Goal: Information Seeking & Learning: Learn about a topic

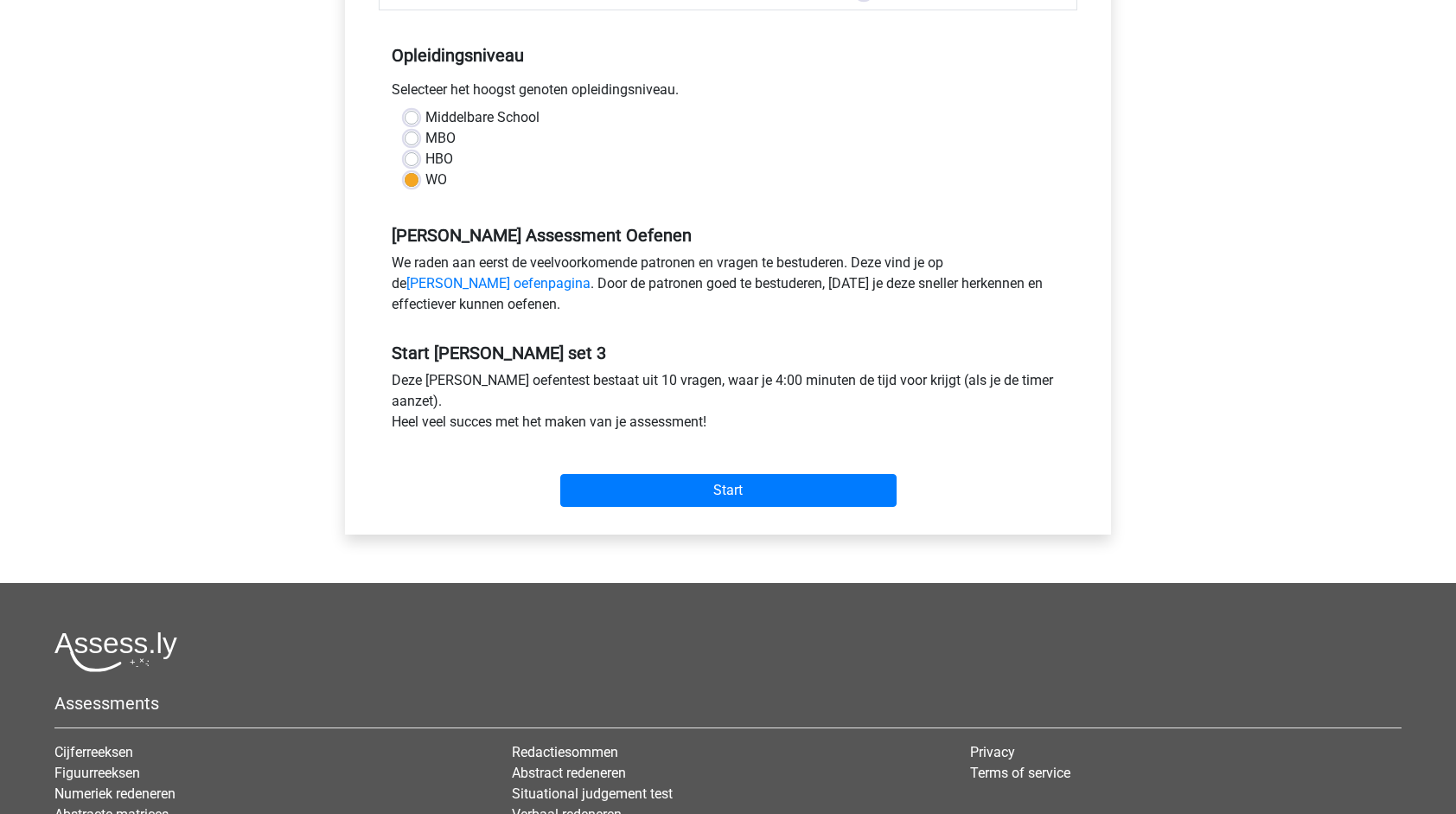
scroll to position [346, 0]
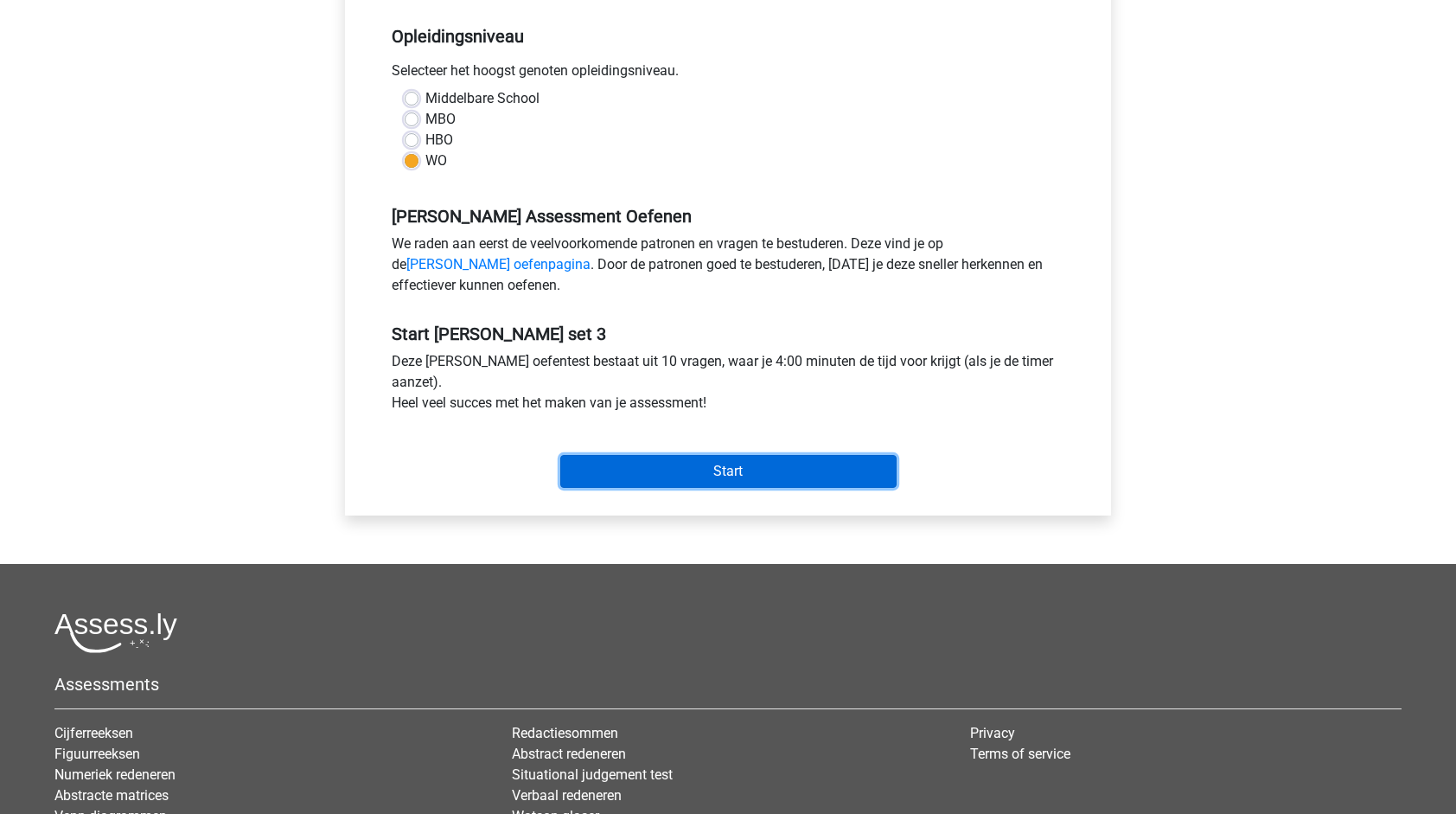
click at [720, 467] on input "Start" at bounding box center [728, 471] width 336 height 33
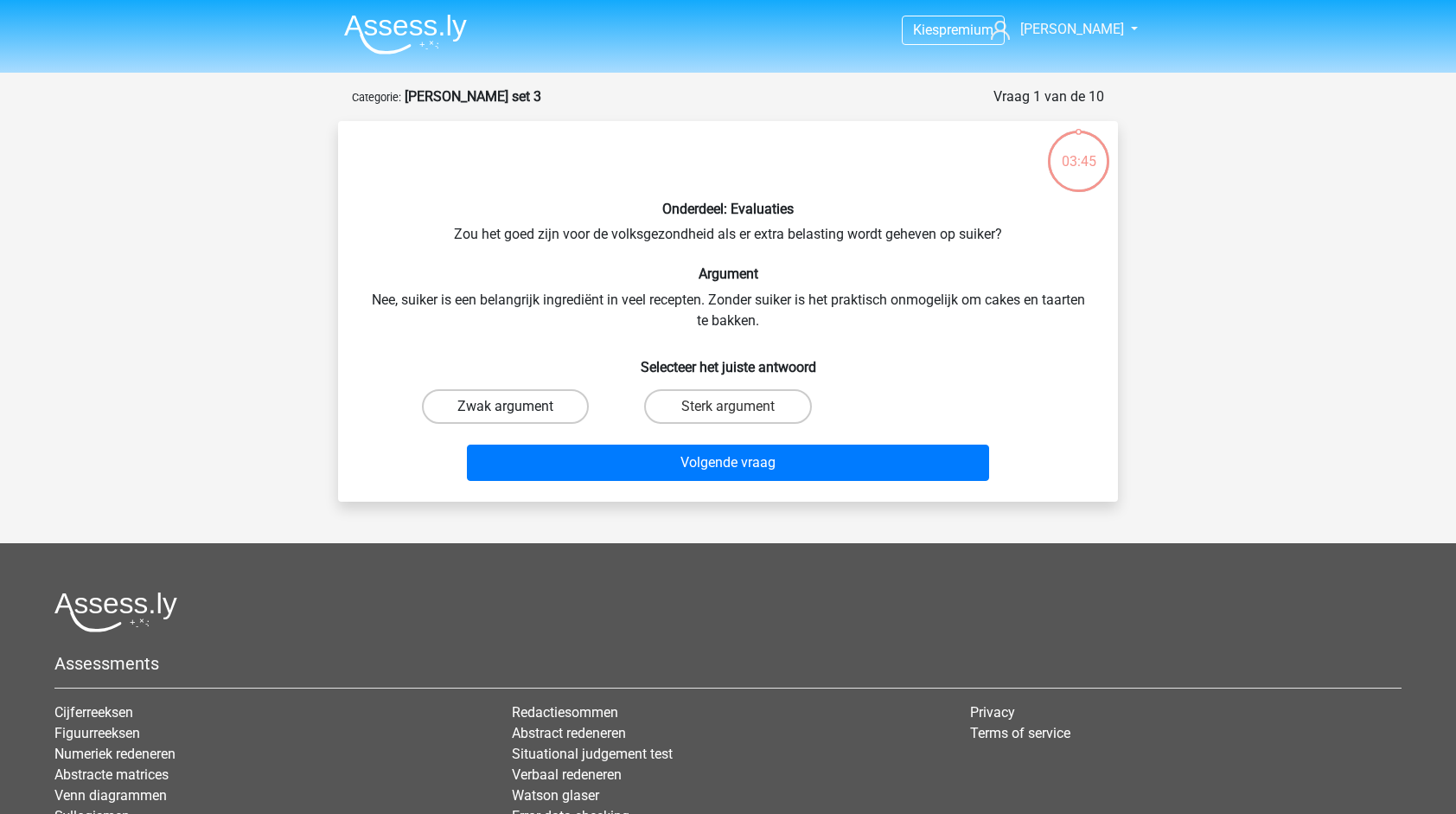
click at [467, 405] on label "Zwak argument" at bounding box center [506, 407] width 167 height 35
click at [506, 407] on input "Zwak argument" at bounding box center [511, 412] width 11 height 11
radio input "true"
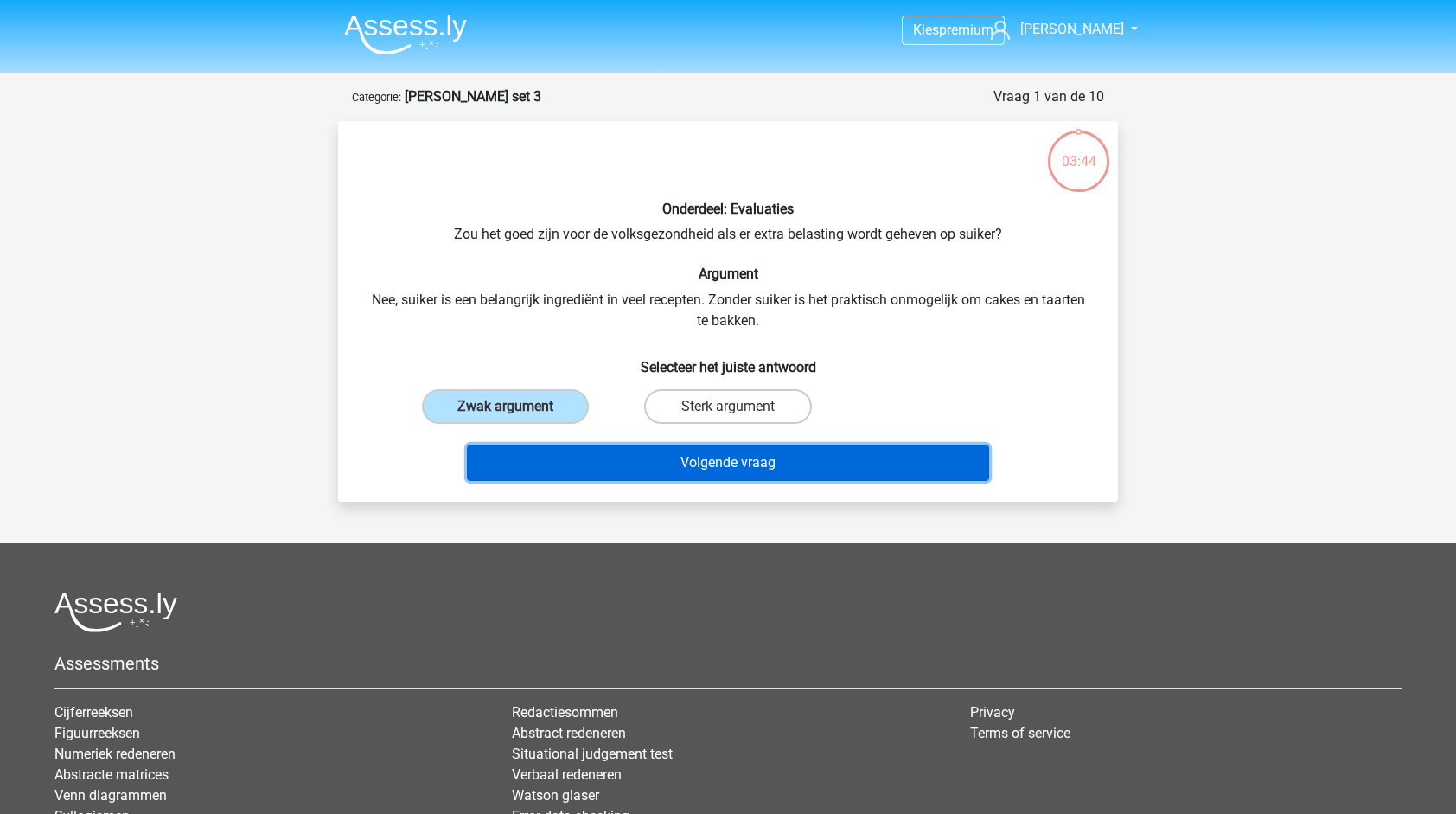
click at [746, 460] on button "Volgende vraag" at bounding box center [728, 463] width 523 height 36
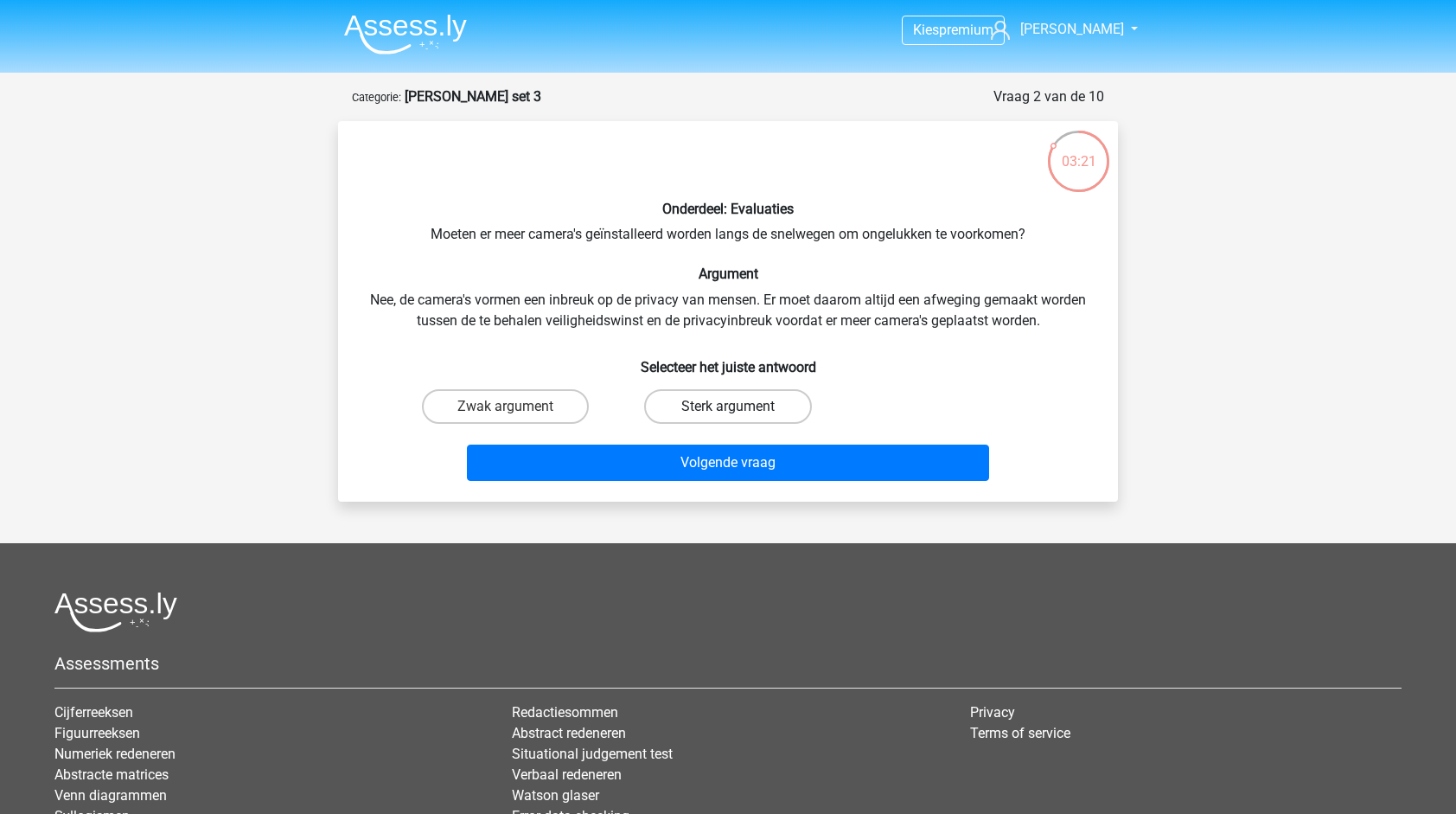
click at [711, 401] on label "Sterk argument" at bounding box center [728, 407] width 167 height 35
click at [728, 407] on input "Sterk argument" at bounding box center [734, 412] width 11 height 11
radio input "true"
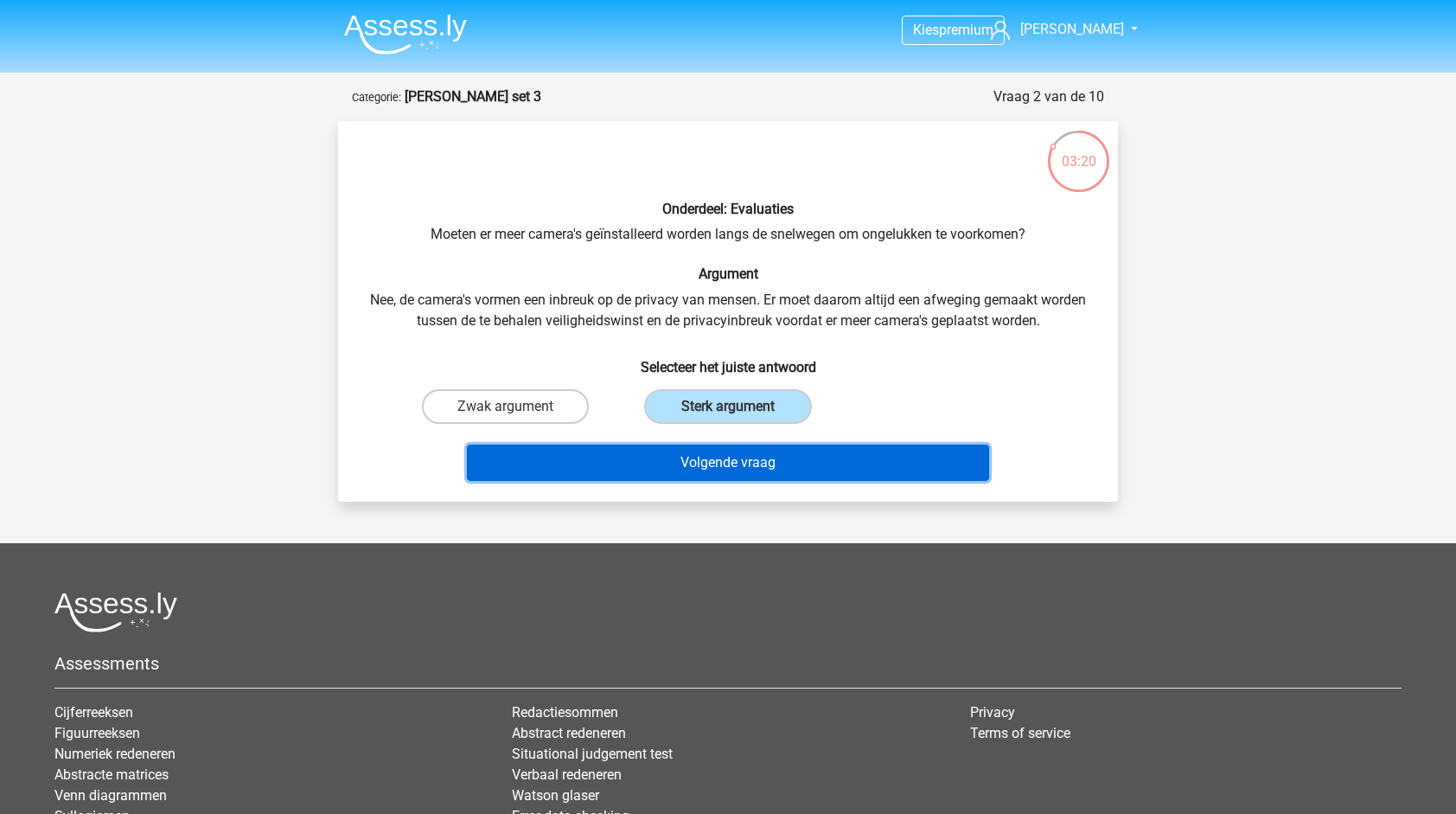
click at [754, 460] on button "Volgende vraag" at bounding box center [728, 463] width 523 height 36
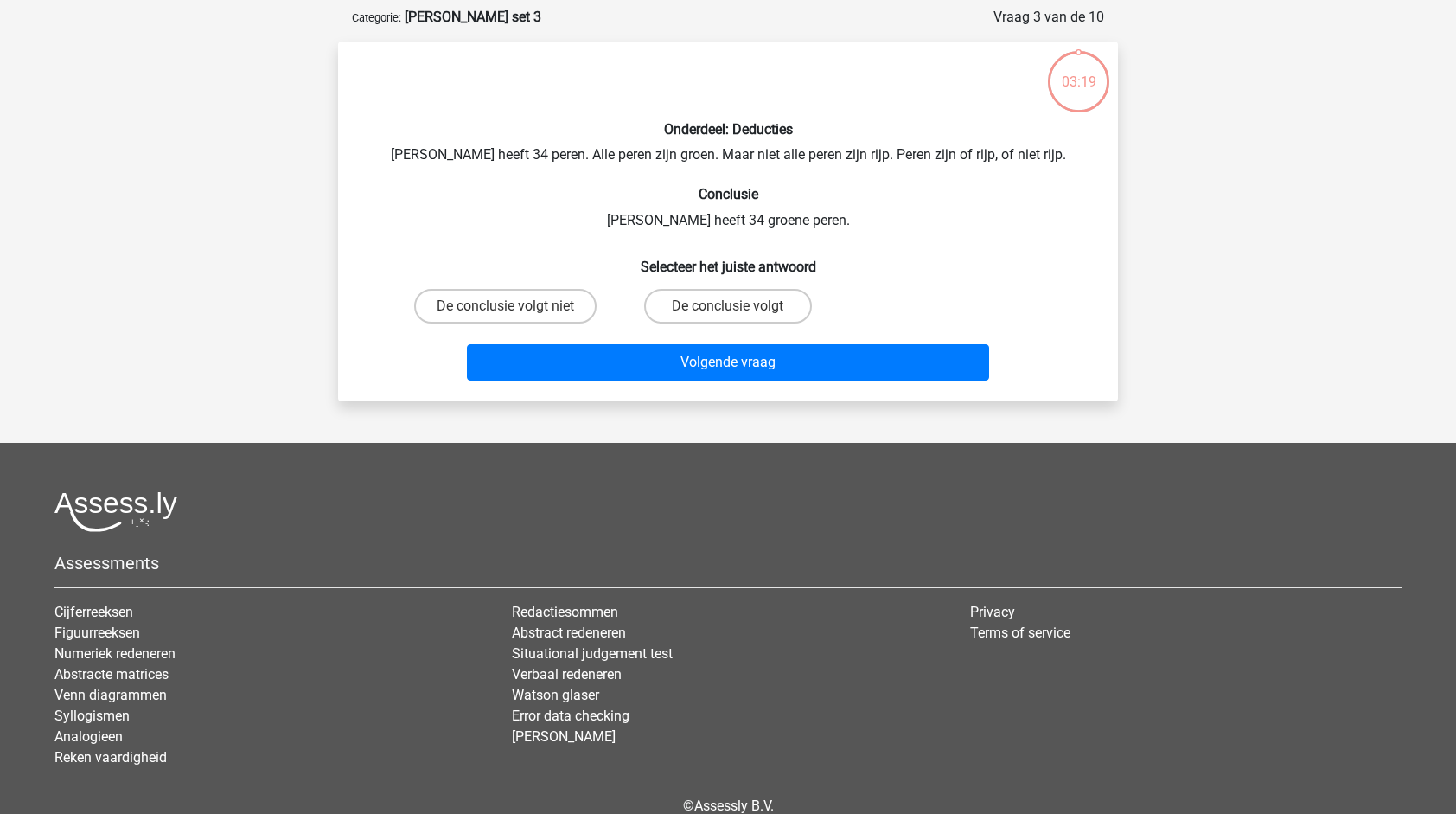
scroll to position [86, 0]
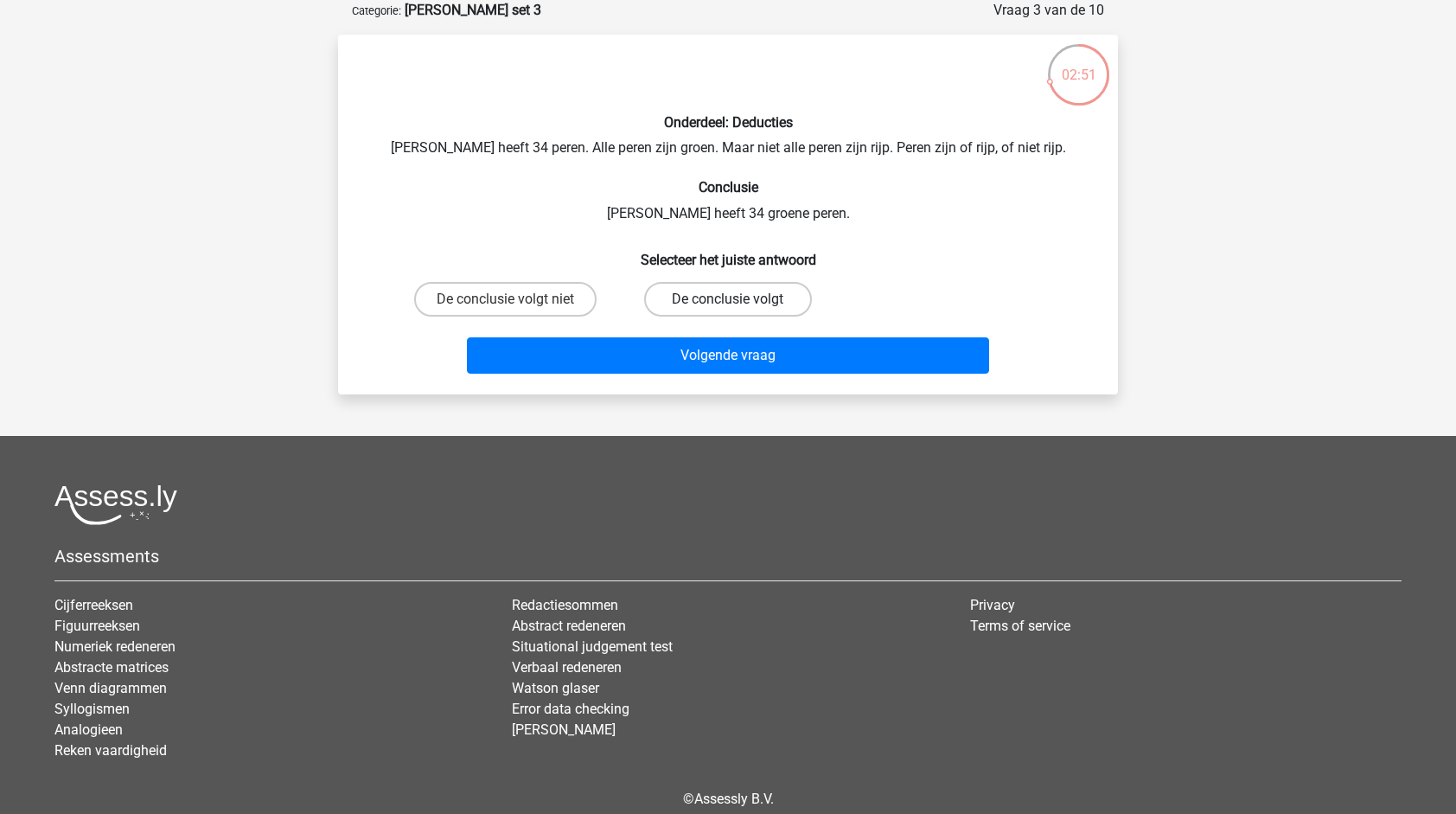
click at [750, 295] on label "De conclusie volgt" at bounding box center [728, 299] width 167 height 35
click at [739, 299] on input "De conclusie volgt" at bounding box center [734, 305] width 11 height 11
radio input "true"
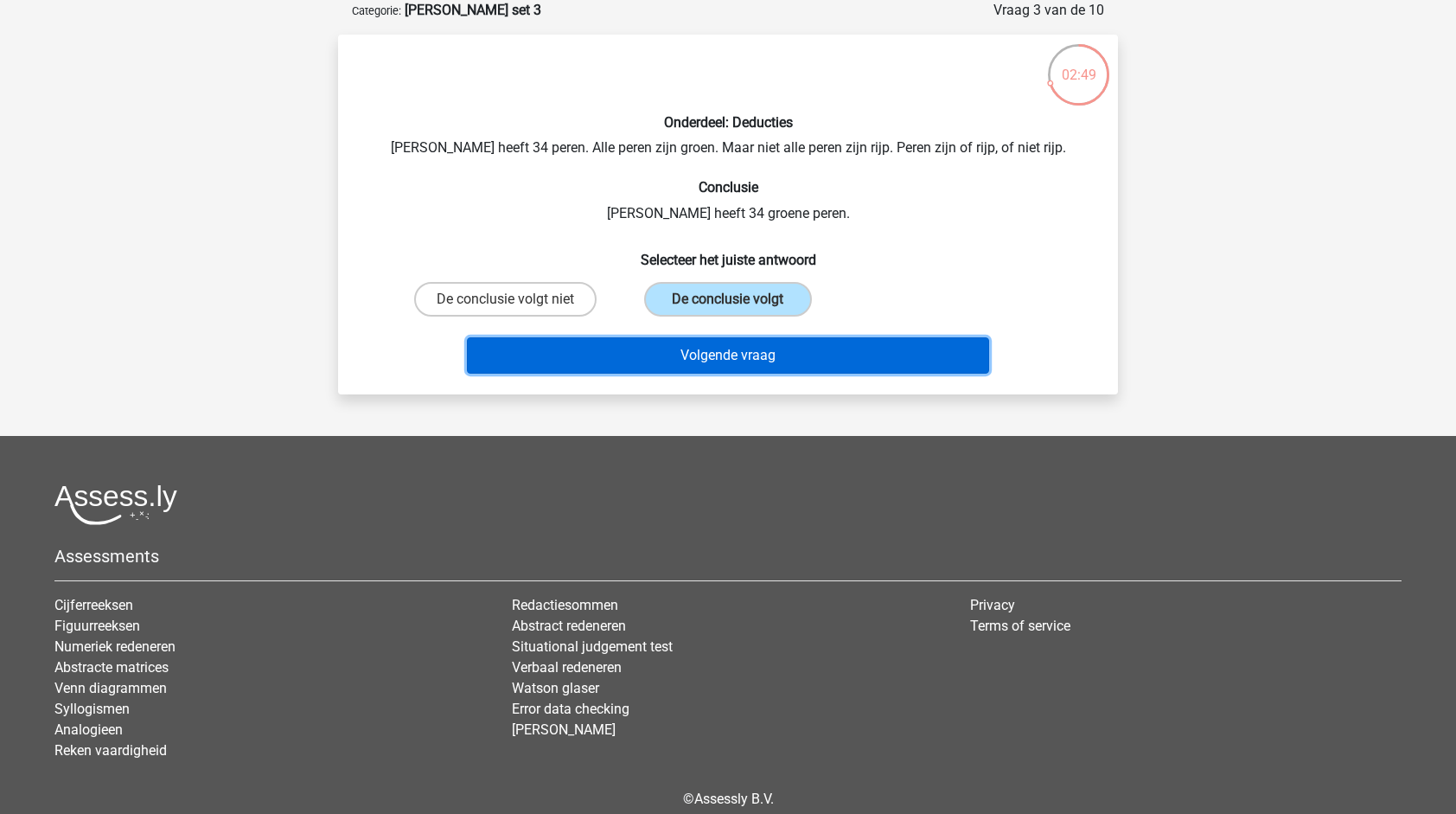
click at [796, 353] on button "Volgende vraag" at bounding box center [728, 356] width 523 height 36
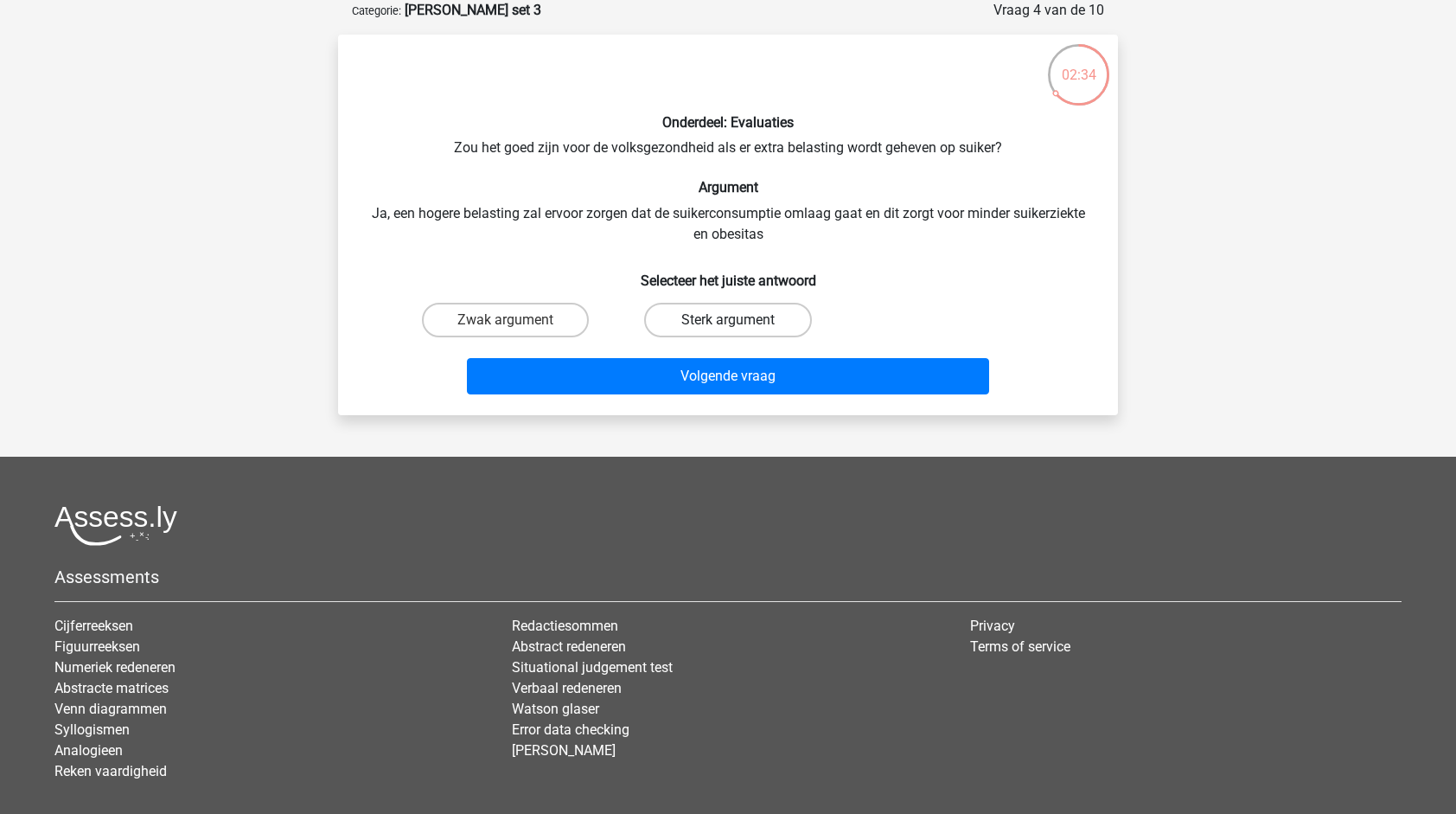
click at [739, 317] on label "Sterk argument" at bounding box center [728, 320] width 167 height 35
click at [739, 320] on input "Sterk argument" at bounding box center [734, 326] width 11 height 11
radio input "true"
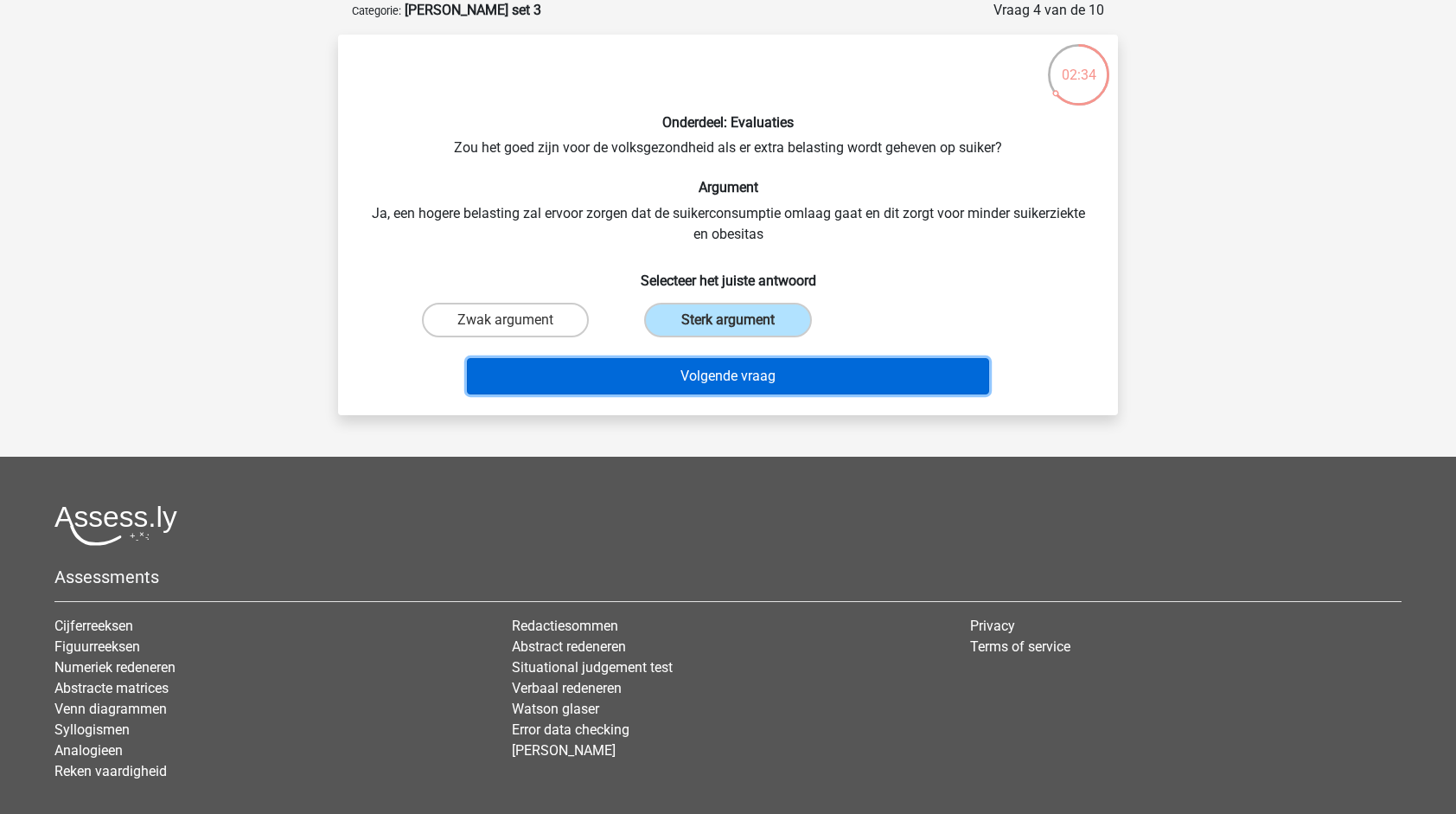
click at [799, 377] on button "Volgende vraag" at bounding box center [728, 377] width 523 height 36
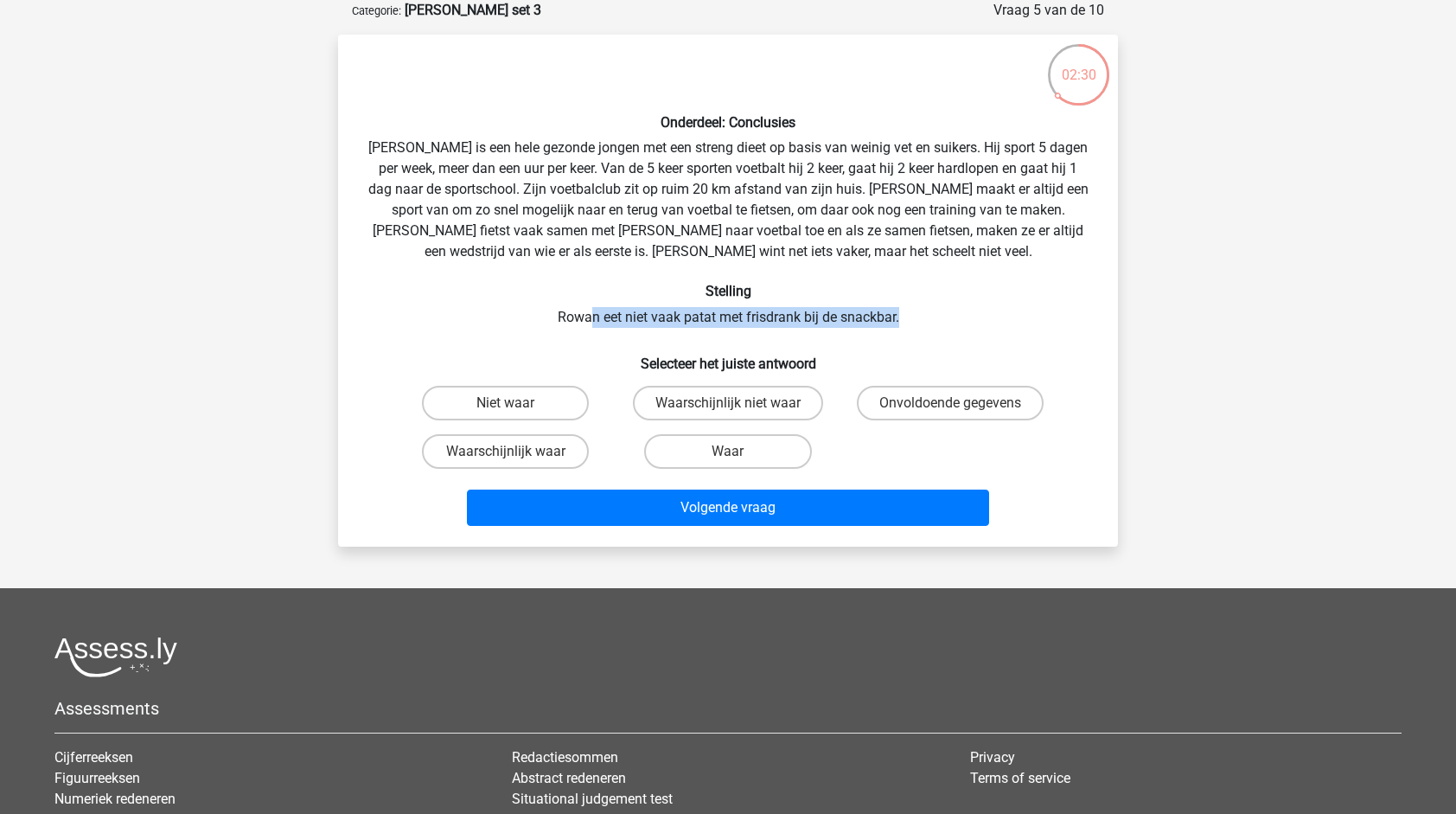
drag, startPoint x: 590, startPoint y: 311, endPoint x: 906, endPoint y: 305, distance: 316.1
click at [906, 305] on div "Onderdeel: Conclusies Rowan is een hele gezonde jongen met een streng dieet op …" at bounding box center [728, 290] width 767 height 485
drag, startPoint x: 906, startPoint y: 305, endPoint x: 927, endPoint y: 316, distance: 23.7
click at [926, 317] on div "Onderdeel: Conclusies Rowan is een hele gezonde jongen met een streng dieet op …" at bounding box center [728, 290] width 767 height 485
click at [959, 322] on div "Onderdeel: Conclusies Rowan is een hele gezonde jongen met een streng dieet op …" at bounding box center [728, 290] width 767 height 485
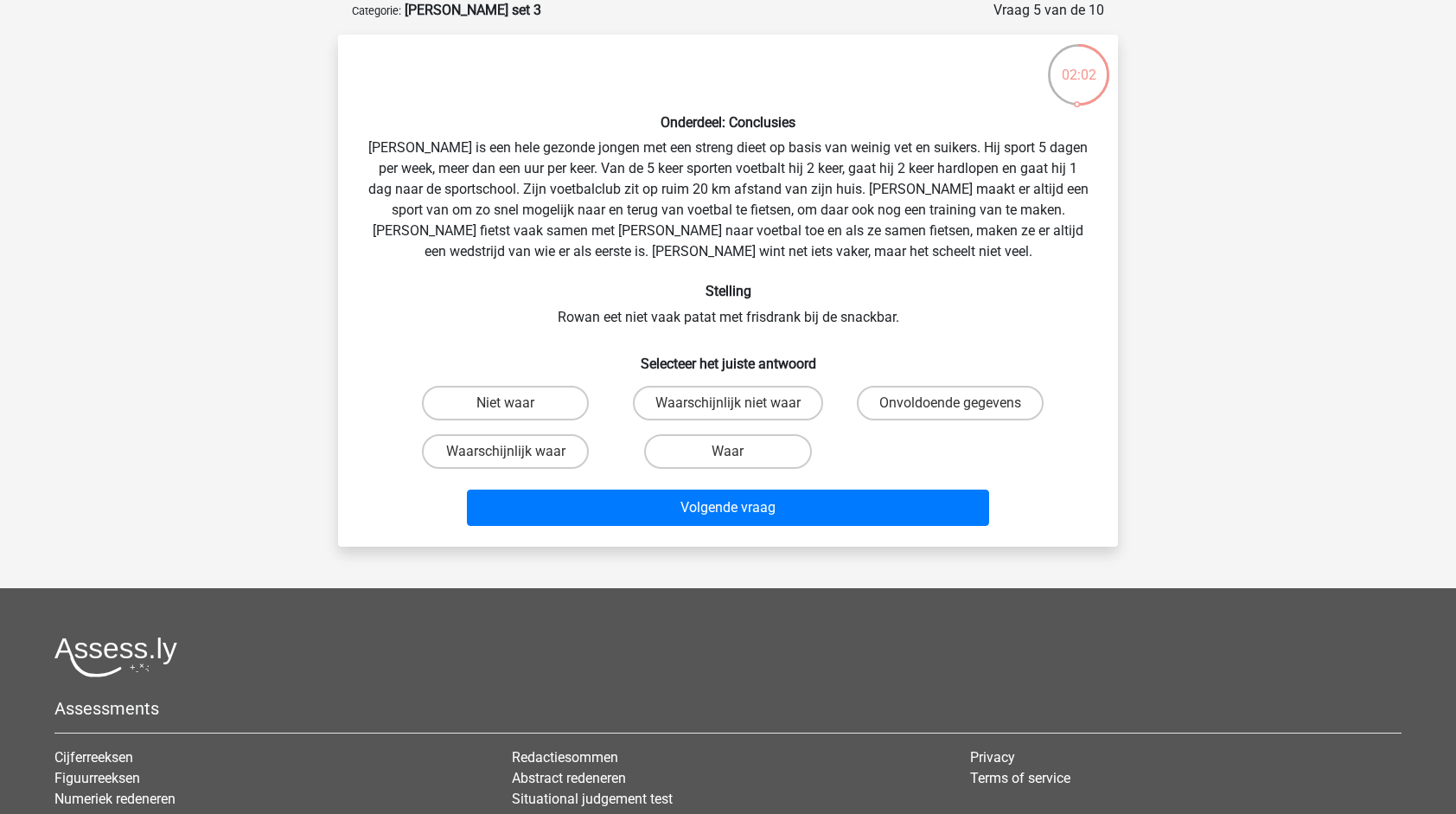
click at [668, 330] on div "Onderdeel: Conclusies Rowan is een hele gezonde jongen met een streng dieet op …" at bounding box center [728, 290] width 767 height 485
drag, startPoint x: 699, startPoint y: 311, endPoint x: 861, endPoint y: 315, distance: 162.0
click at [861, 315] on div "Onderdeel: Conclusies Rowan is een hele gezonde jongen met een streng dieet op …" at bounding box center [728, 290] width 767 height 485
drag, startPoint x: 861, startPoint y: 315, endPoint x: 888, endPoint y: 319, distance: 27.3
click at [888, 319] on div "Onderdeel: Conclusies Rowan is een hele gezonde jongen met een streng dieet op …" at bounding box center [728, 290] width 767 height 485
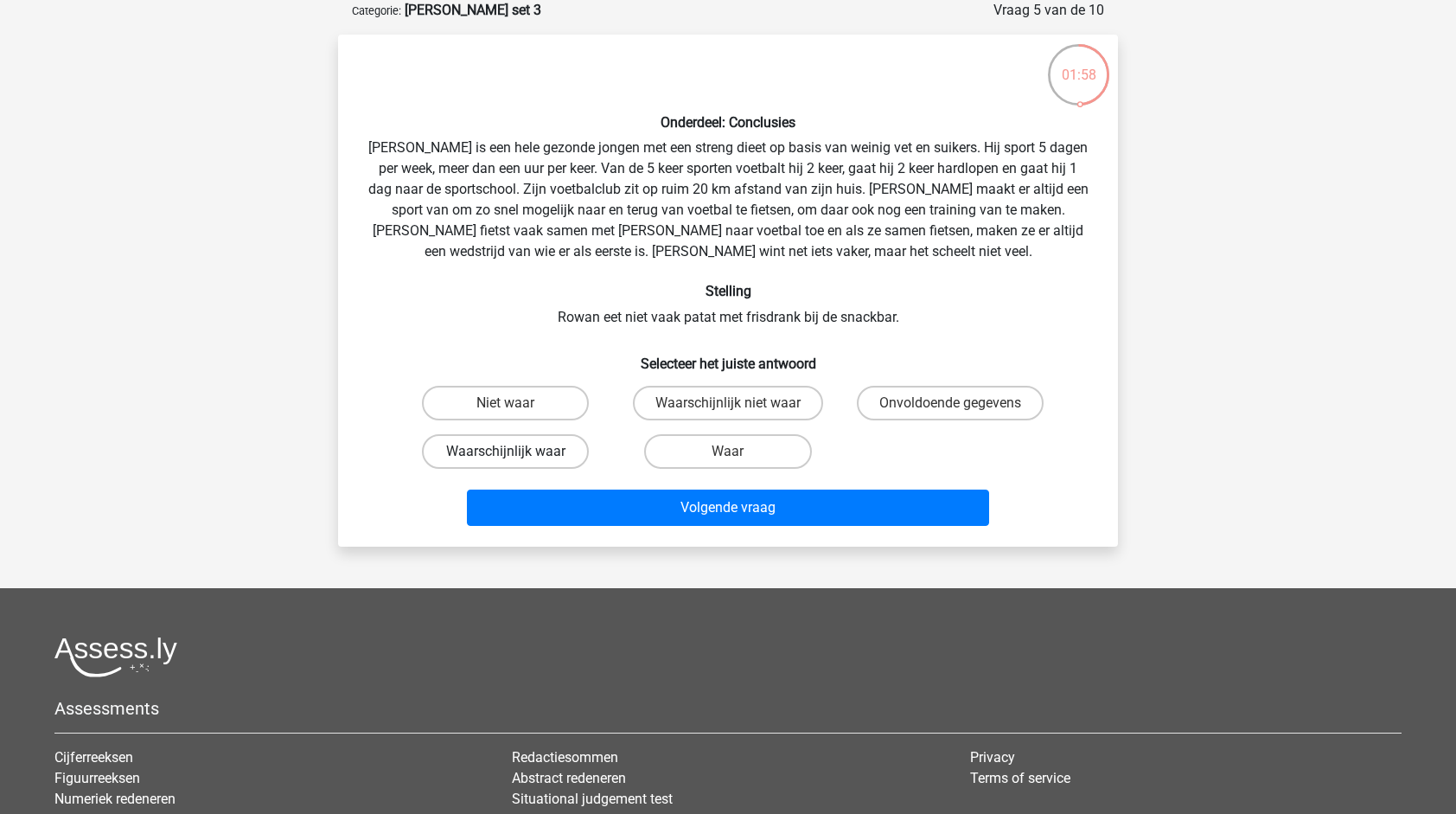
click at [540, 453] on label "Waarschijnlijk waar" at bounding box center [506, 451] width 167 height 35
click at [517, 453] on input "Waarschijnlijk waar" at bounding box center [511, 457] width 11 height 11
radio input "true"
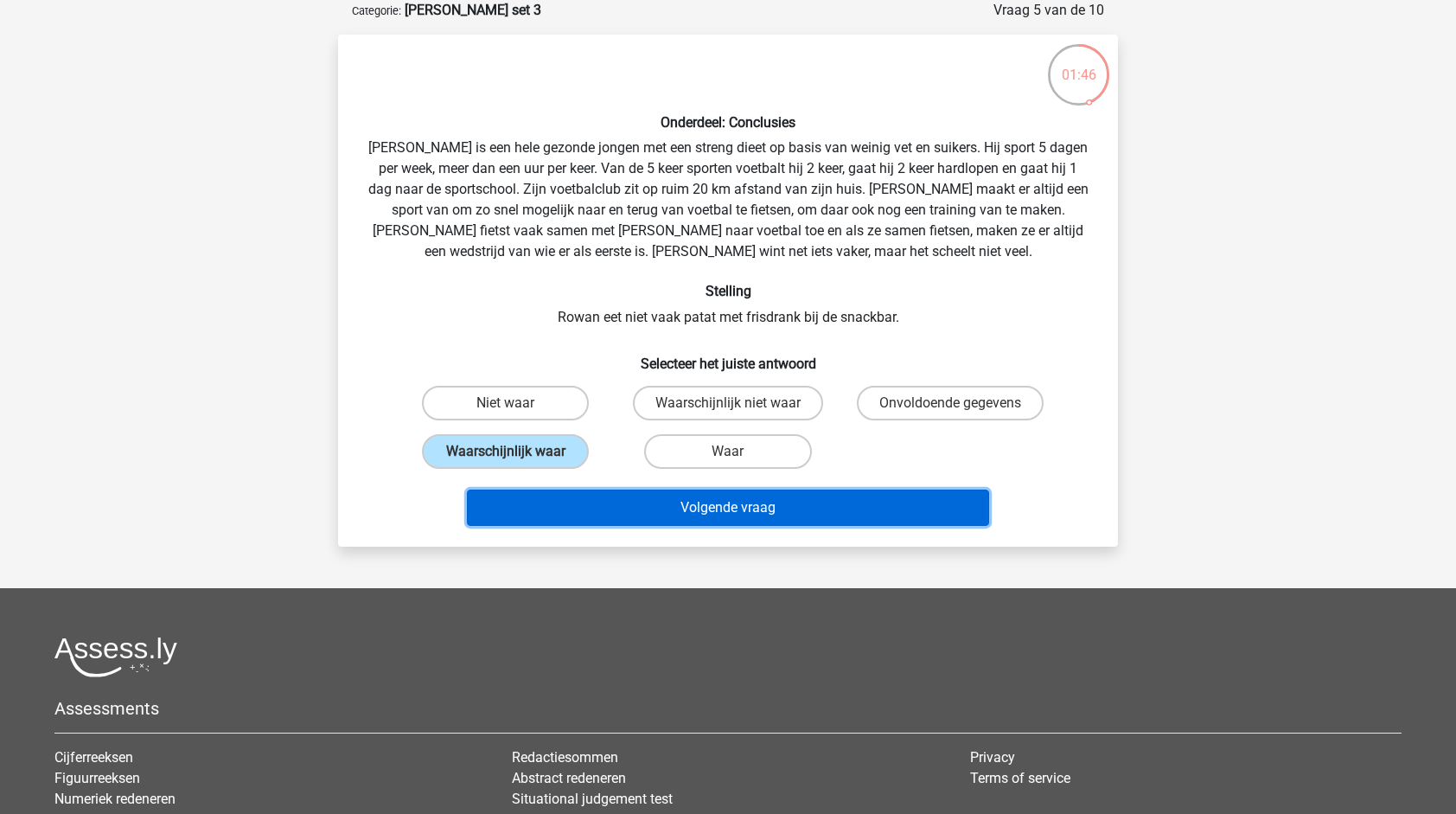
click at [755, 506] on button "Volgende vraag" at bounding box center [728, 507] width 523 height 36
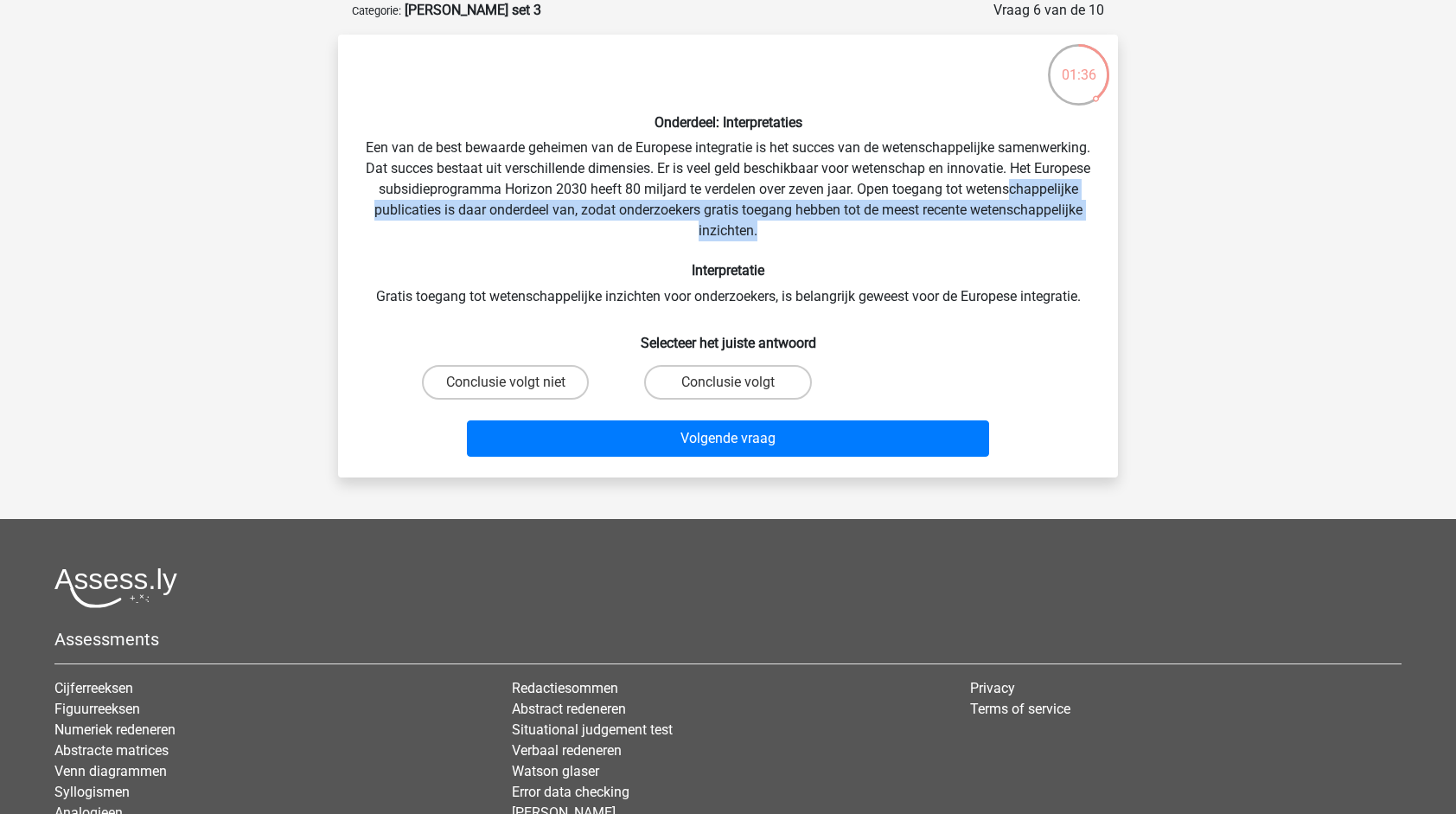
drag, startPoint x: 448, startPoint y: 211, endPoint x: 998, endPoint y: 224, distance: 550.2
click at [998, 224] on div "Onderdeel: Interpretaties Een van de best bewaarde geheimen van de Europese int…" at bounding box center [728, 256] width 767 height 415
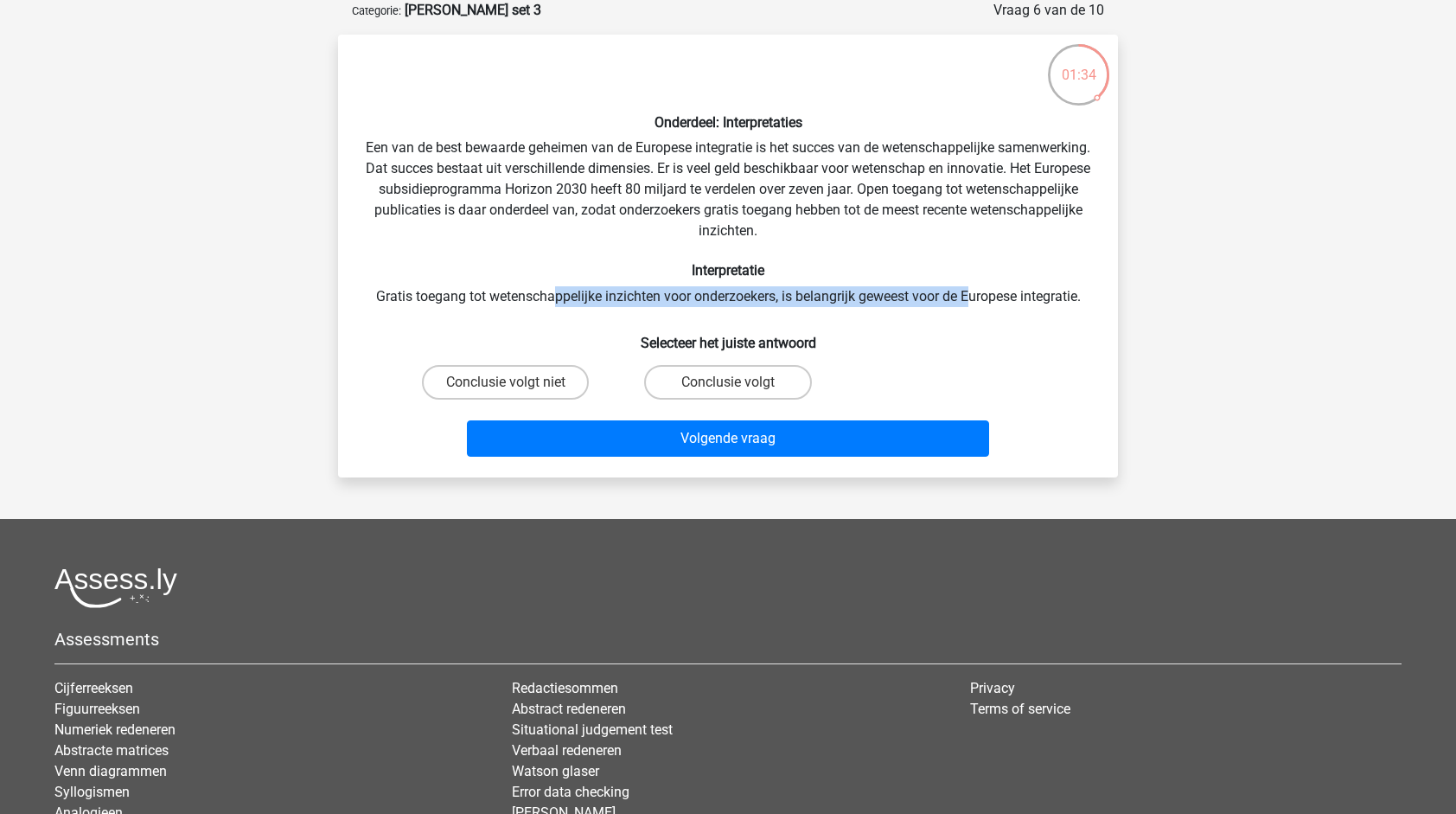
drag, startPoint x: 554, startPoint y: 291, endPoint x: 969, endPoint y: 294, distance: 415.0
click at [969, 294] on div "Onderdeel: Interpretaties Een van de best bewaarde geheimen van de Europese int…" at bounding box center [728, 256] width 767 height 415
drag, startPoint x: 969, startPoint y: 294, endPoint x: 1000, endPoint y: 311, distance: 35.4
click at [1000, 311] on div "Onderdeel: Interpretaties Een van de best bewaarde geheimen van de Europese int…" at bounding box center [728, 256] width 767 height 415
click at [514, 382] on input "Conclusie volgt niet" at bounding box center [511, 387] width 11 height 11
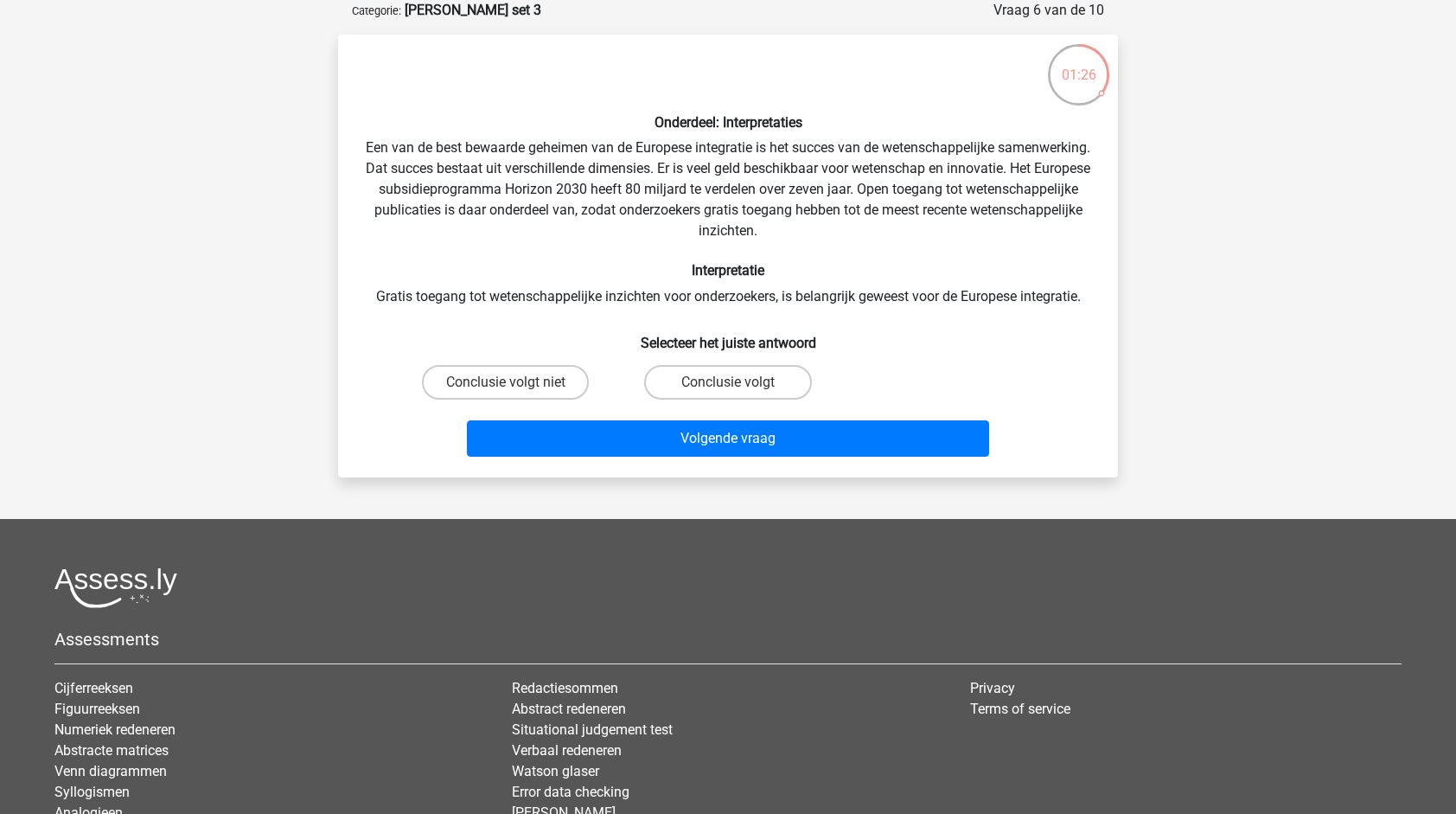
radio input "true"
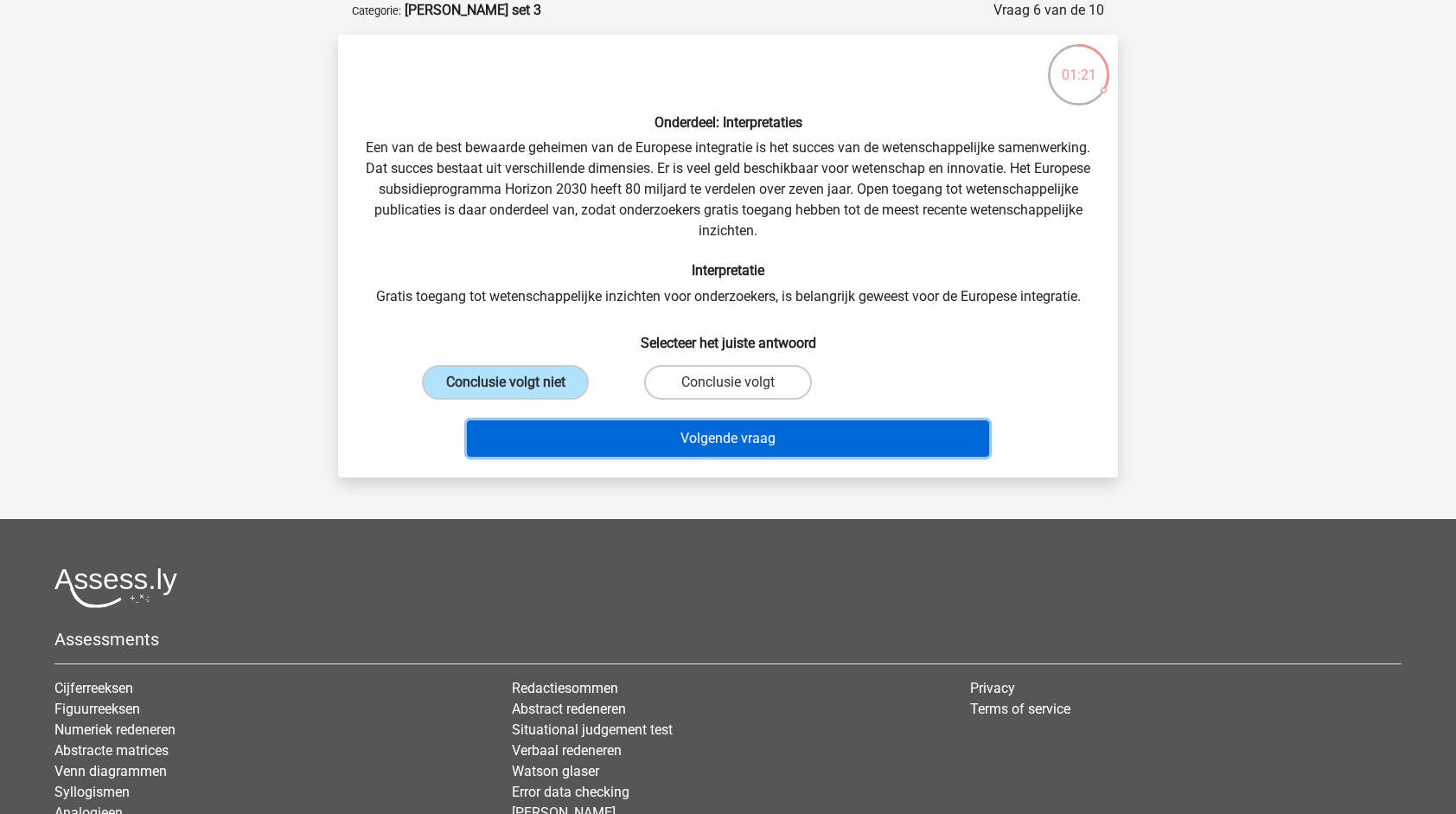
click at [778, 425] on button "Volgende vraag" at bounding box center [728, 438] width 523 height 36
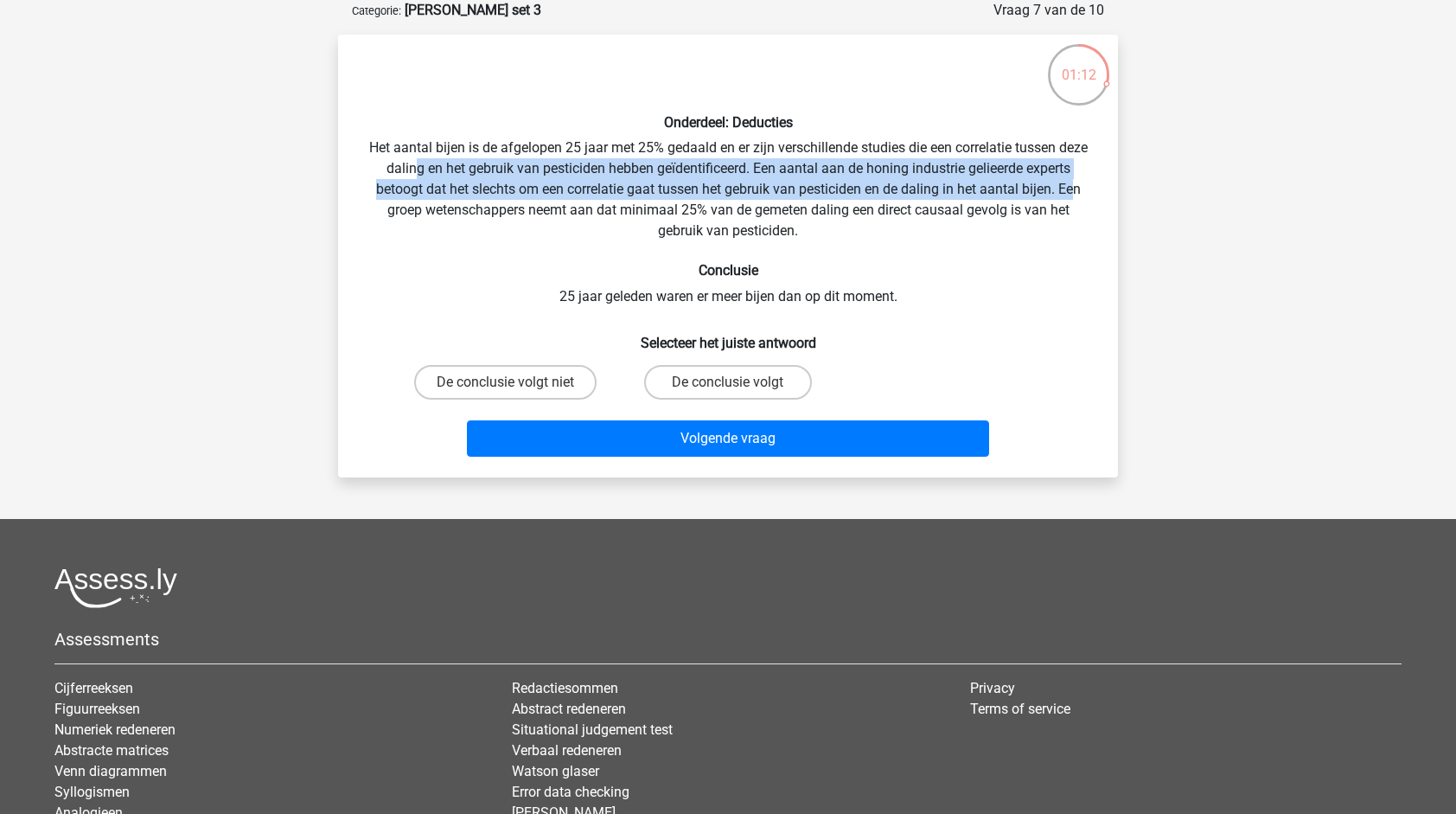
drag, startPoint x: 431, startPoint y: 159, endPoint x: 1074, endPoint y: 189, distance: 643.7
click at [1074, 189] on div "Onderdeel: Deducties Het aantal bijen is de afgelopen 25 jaar met 25% gedaald e…" at bounding box center [728, 256] width 767 height 415
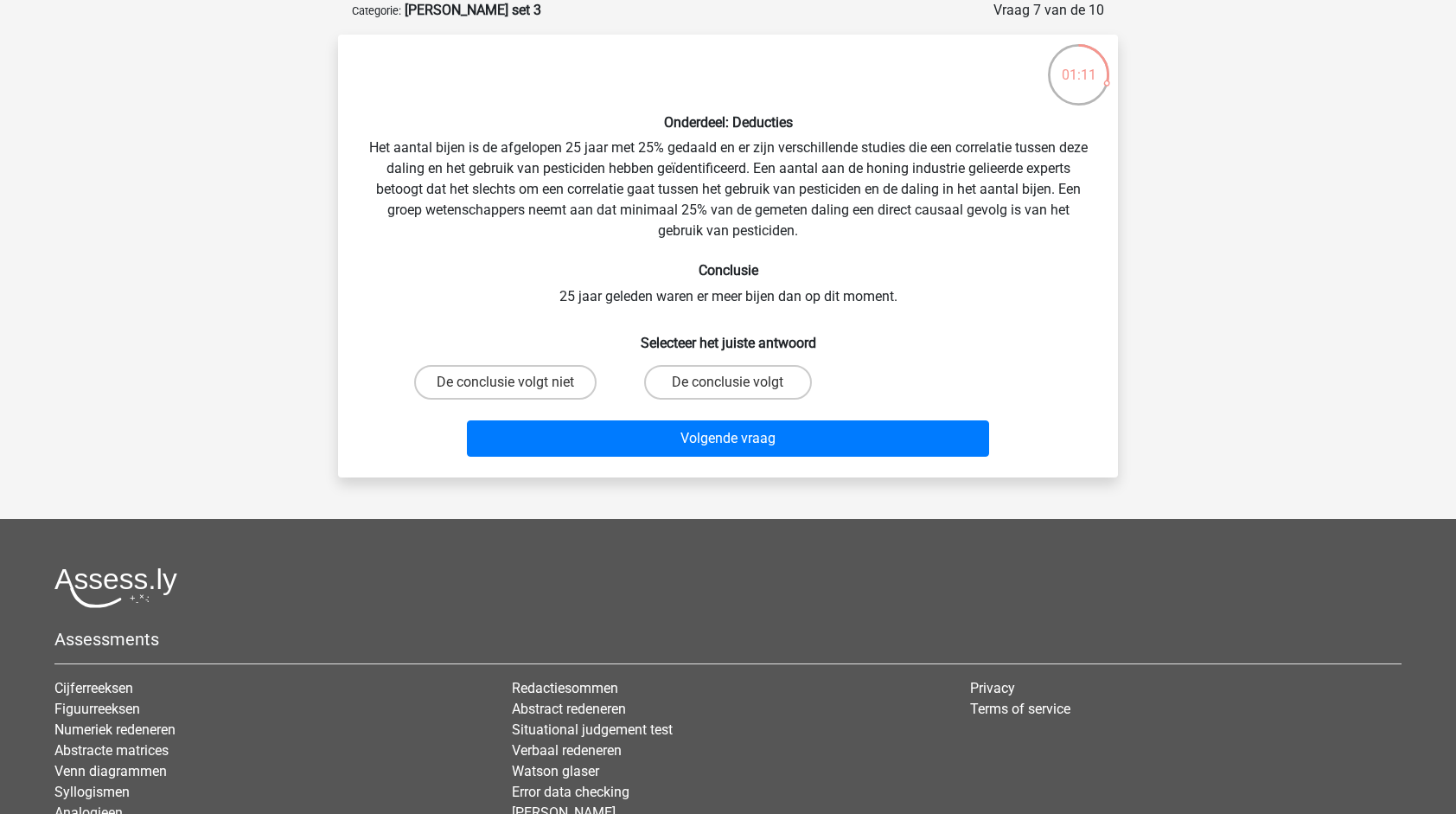
click at [957, 266] on h6 "Conclusie" at bounding box center [728, 270] width 725 height 16
click at [726, 379] on label "De conclusie volgt" at bounding box center [728, 382] width 167 height 35
click at [728, 382] on input "De conclusie volgt" at bounding box center [734, 387] width 11 height 11
radio input "true"
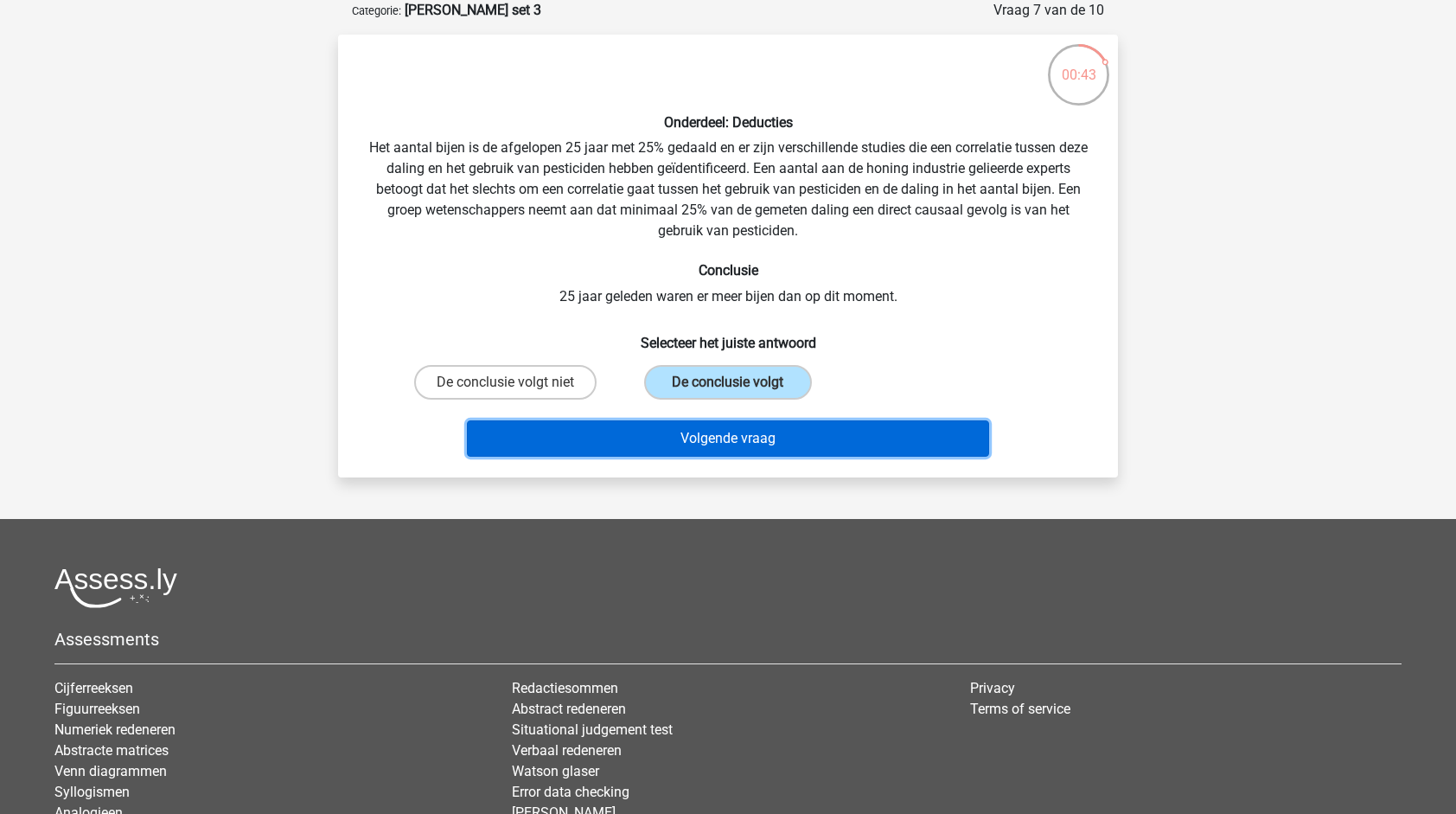
click at [768, 435] on button "Volgende vraag" at bounding box center [728, 438] width 523 height 36
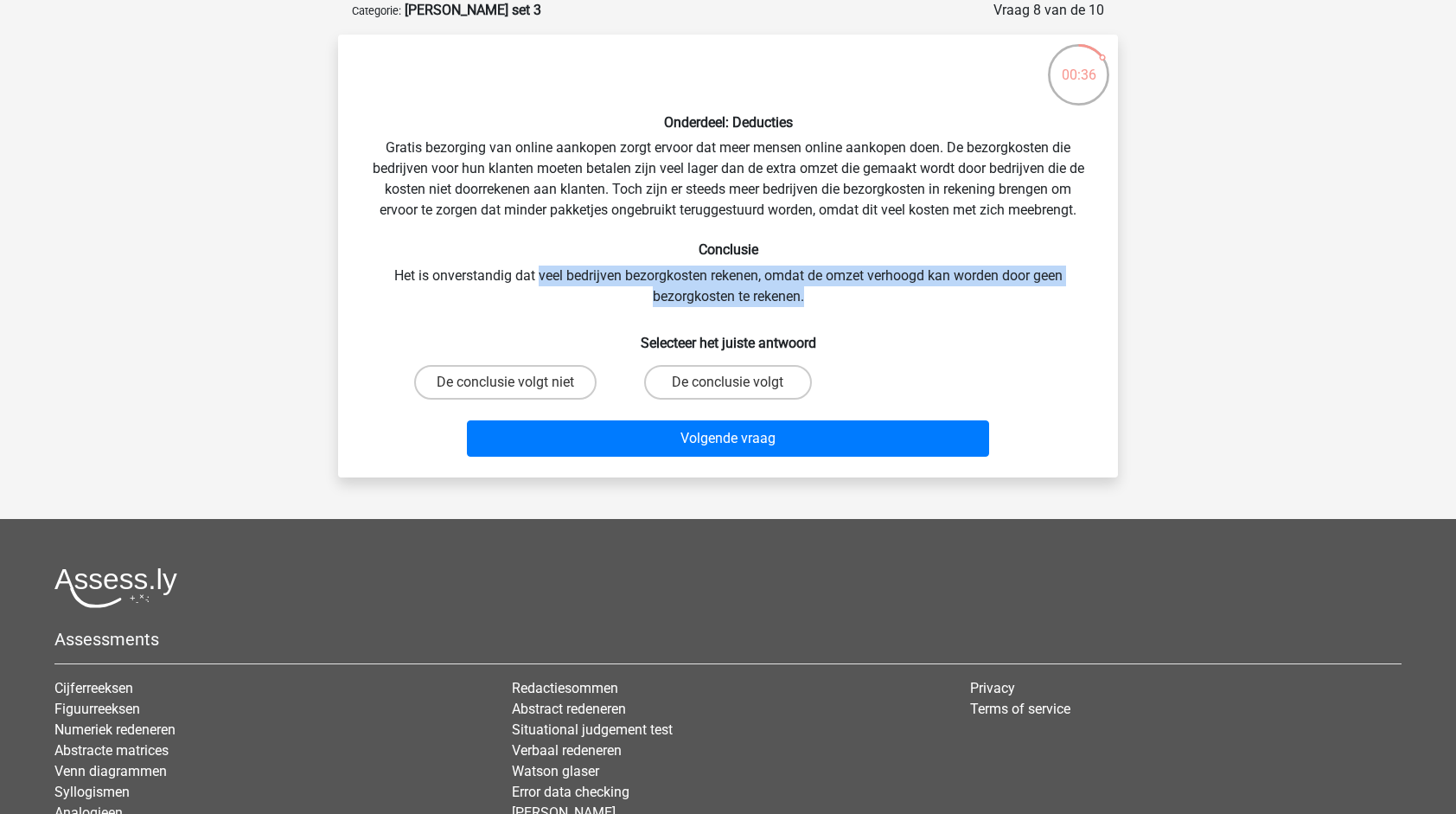
drag, startPoint x: 536, startPoint y: 276, endPoint x: 1029, endPoint y: 289, distance: 493.2
click at [1029, 289] on div "Onderdeel: Deducties Gratis bezorging van online aankopen zorgt ervoor dat meer…" at bounding box center [728, 256] width 767 height 415
drag, startPoint x: 1029, startPoint y: 289, endPoint x: 891, endPoint y: 303, distance: 138.7
click at [891, 303] on div "Onderdeel: Deducties Gratis bezorging van online aankopen zorgt ervoor dat meer…" at bounding box center [728, 256] width 767 height 415
click at [901, 294] on div "Onderdeel: Deducties Gratis bezorging van online aankopen zorgt ervoor dat meer…" at bounding box center [728, 256] width 767 height 415
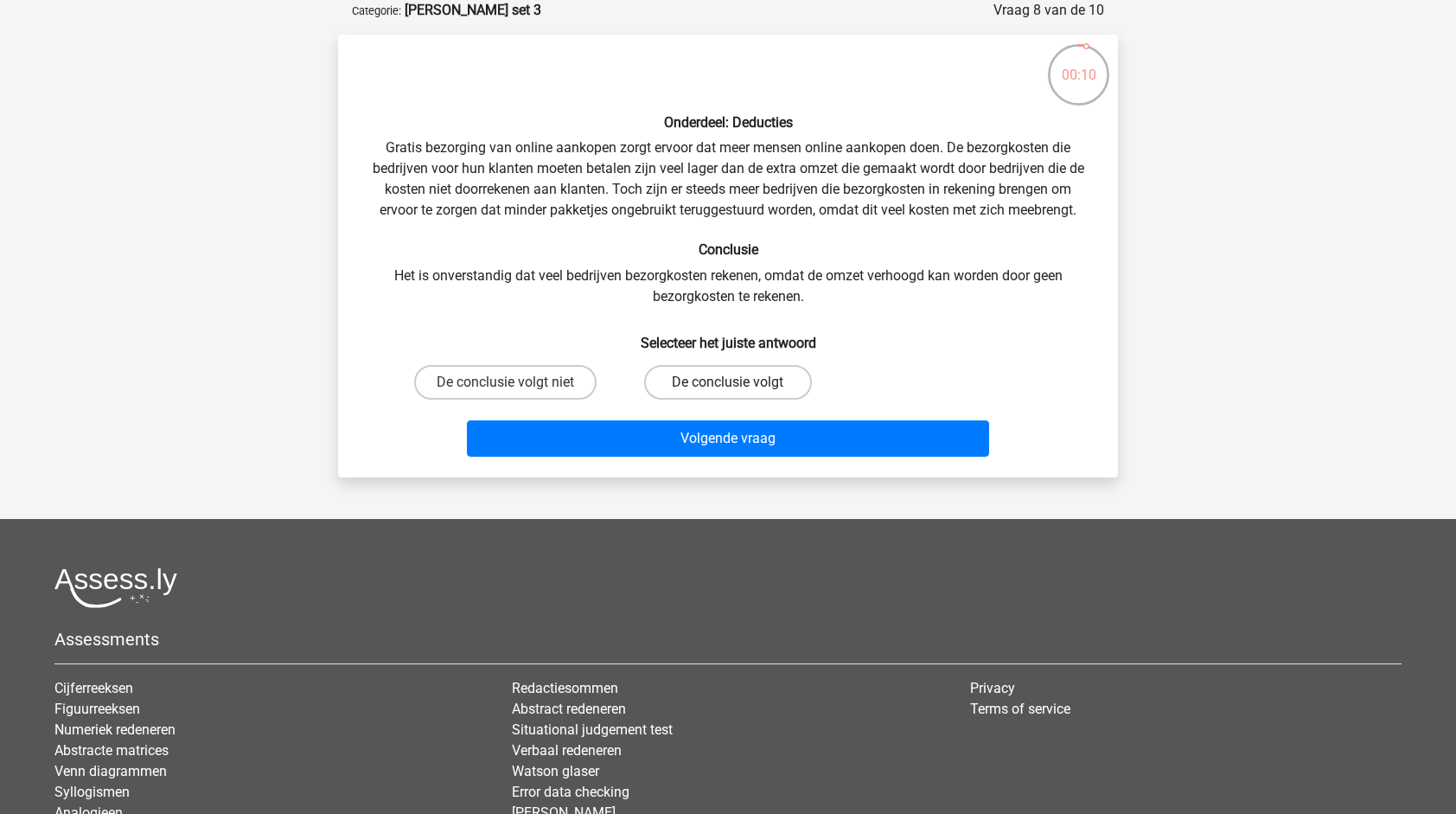
click at [711, 384] on label "De conclusie volgt" at bounding box center [728, 382] width 167 height 35
click at [728, 384] on input "De conclusie volgt" at bounding box center [734, 387] width 11 height 11
radio input "true"
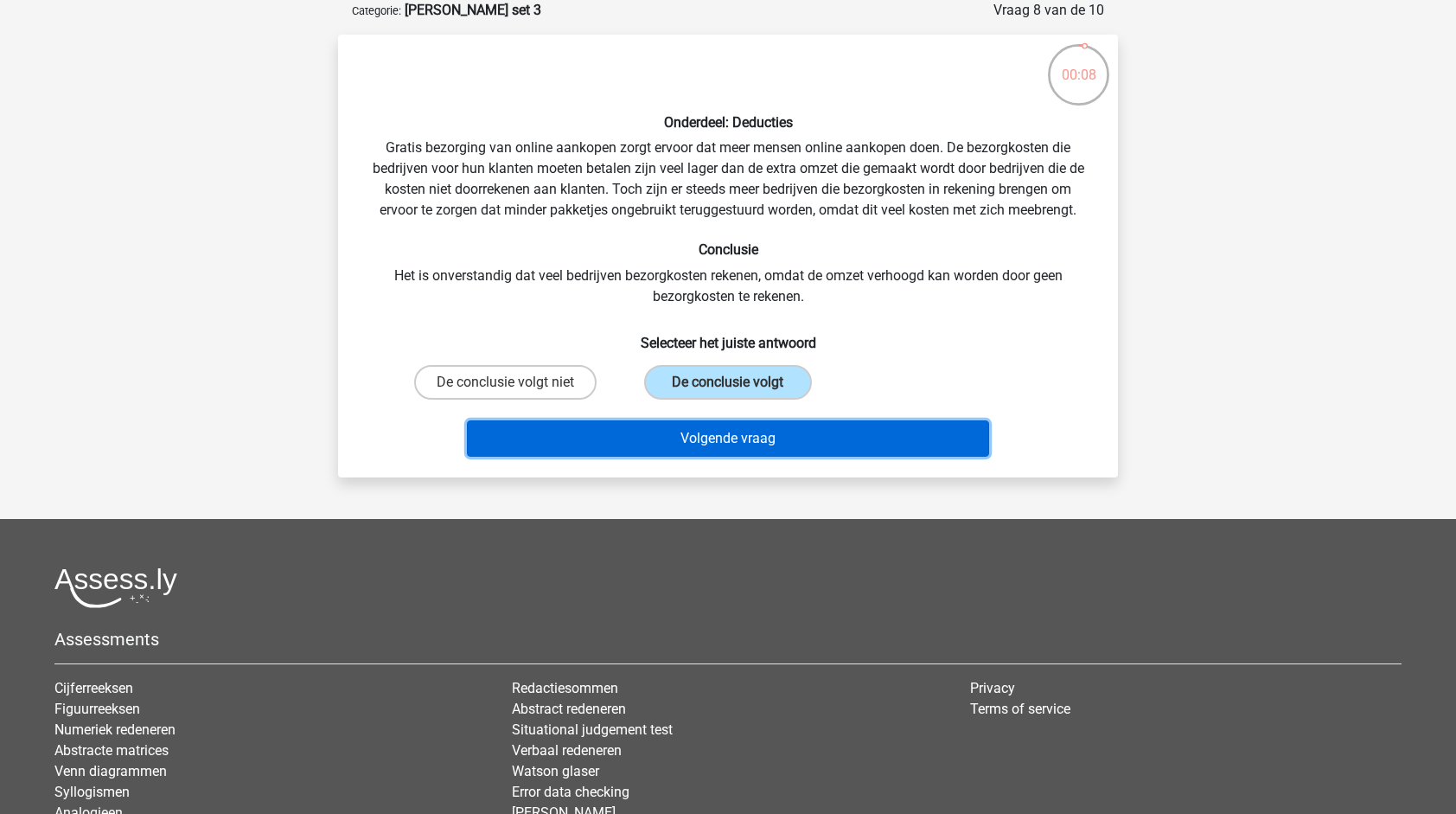
click at [728, 439] on button "Volgende vraag" at bounding box center [728, 438] width 523 height 36
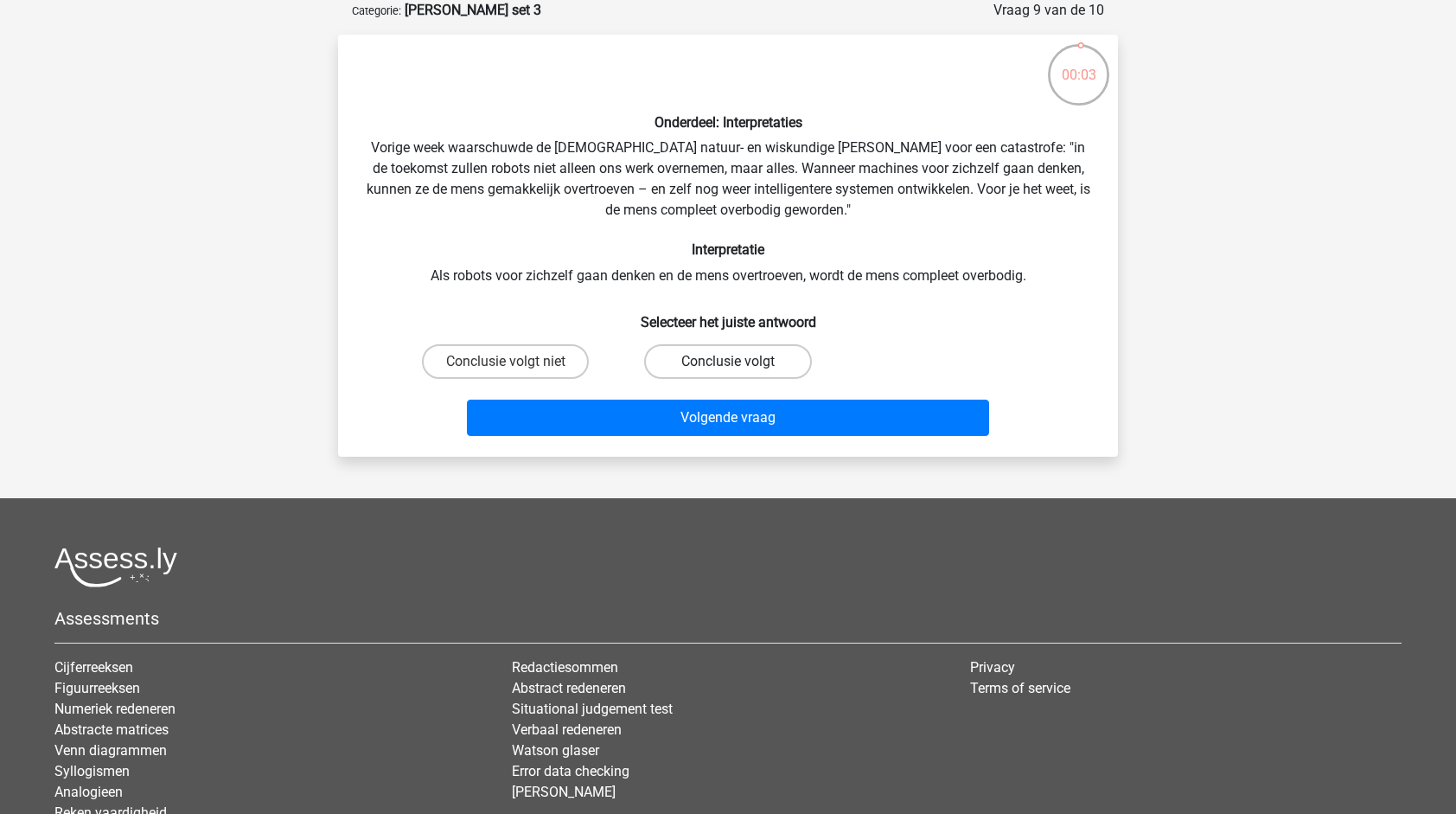
click at [731, 358] on label "Conclusie volgt" at bounding box center [728, 361] width 167 height 35
click at [731, 361] on input "Conclusie volgt" at bounding box center [734, 367] width 11 height 11
radio input "true"
click at [565, 365] on label "Conclusie volgt niet" at bounding box center [506, 361] width 167 height 35
click at [517, 365] on input "Conclusie volgt niet" at bounding box center [511, 367] width 11 height 11
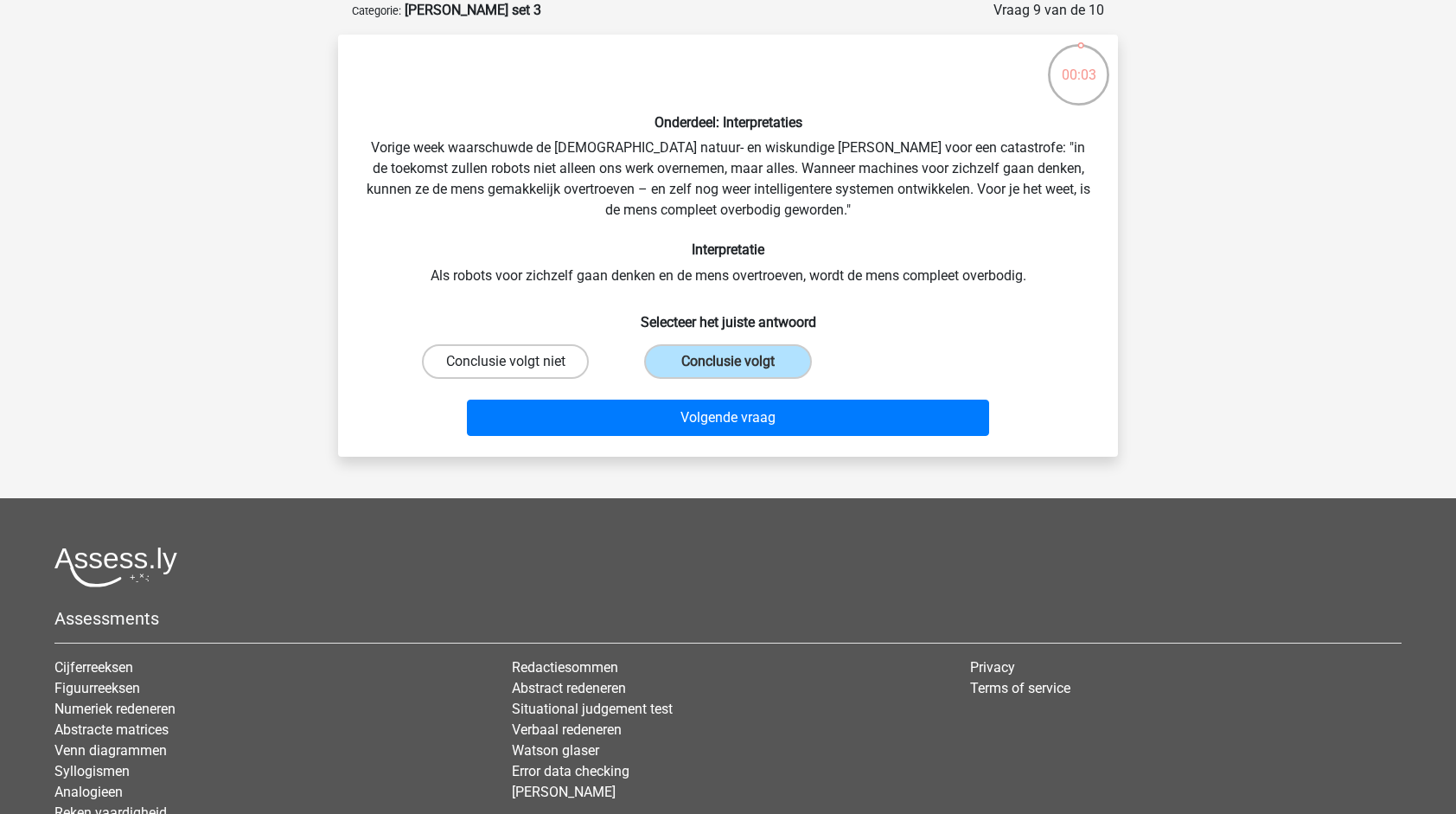
radio input "true"
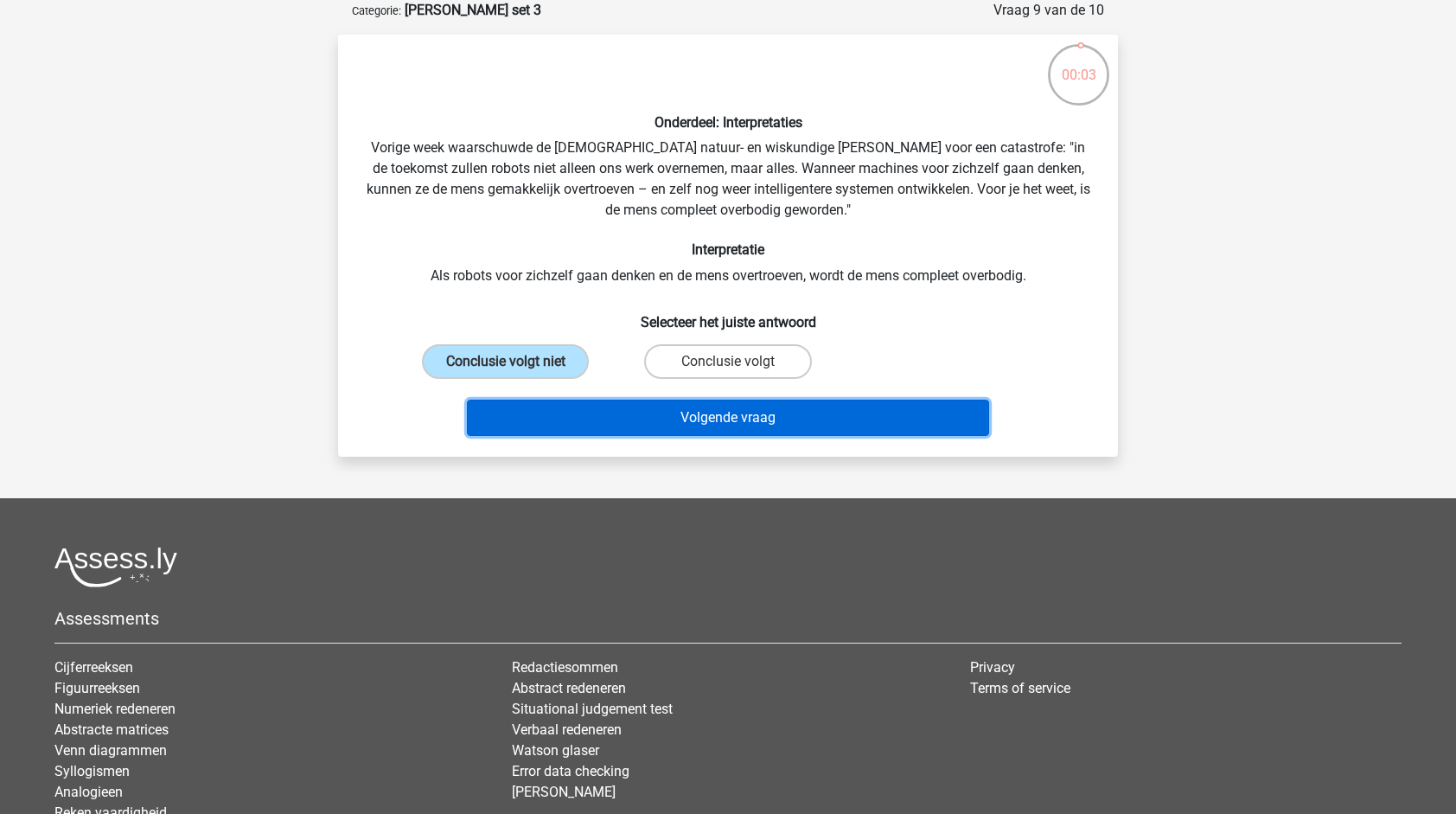
click at [678, 412] on button "Volgende vraag" at bounding box center [728, 417] width 523 height 36
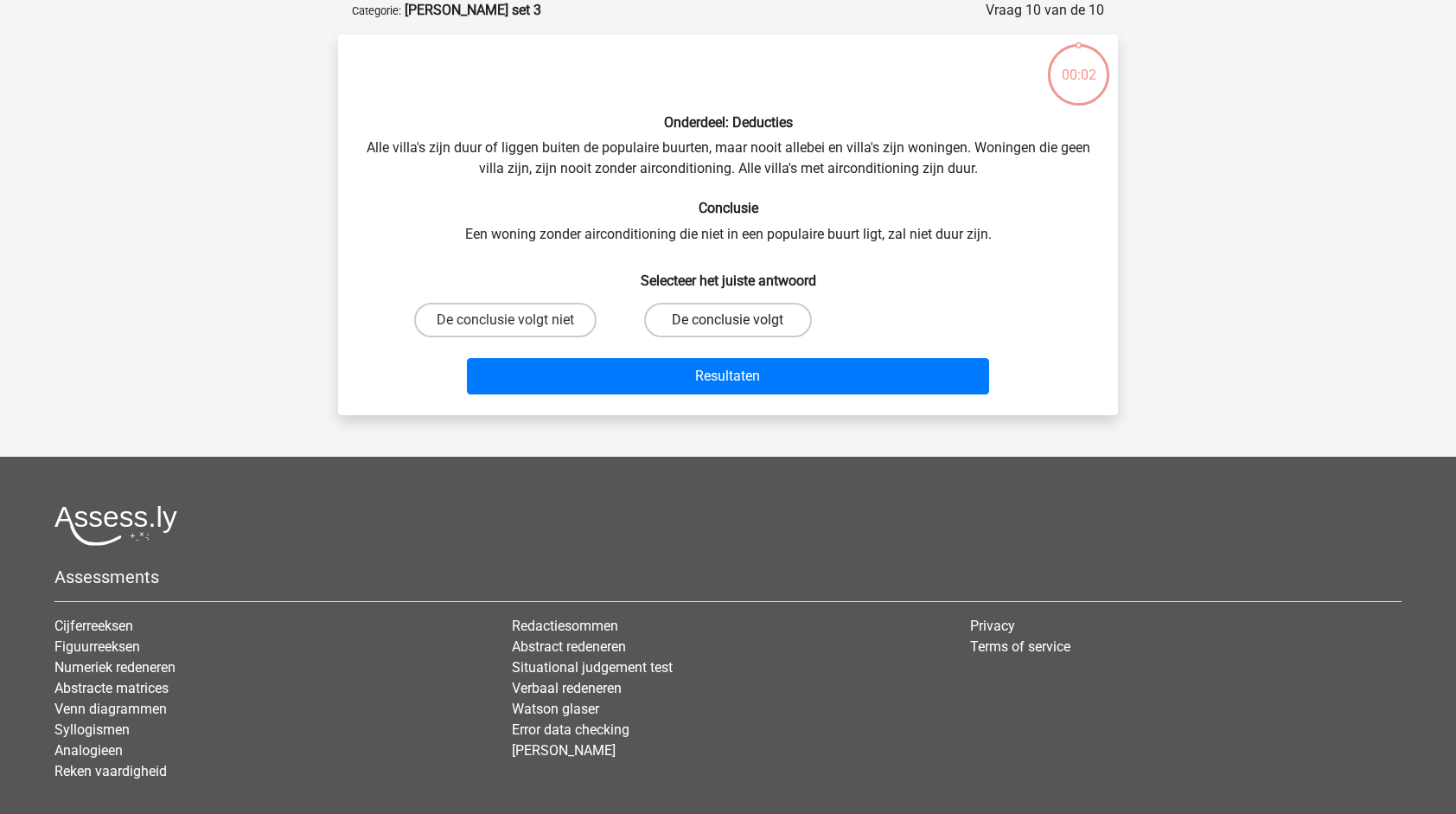
click at [720, 315] on label "De conclusie volgt" at bounding box center [728, 320] width 167 height 35
click at [728, 320] on input "De conclusie volgt" at bounding box center [734, 326] width 11 height 11
radio input "true"
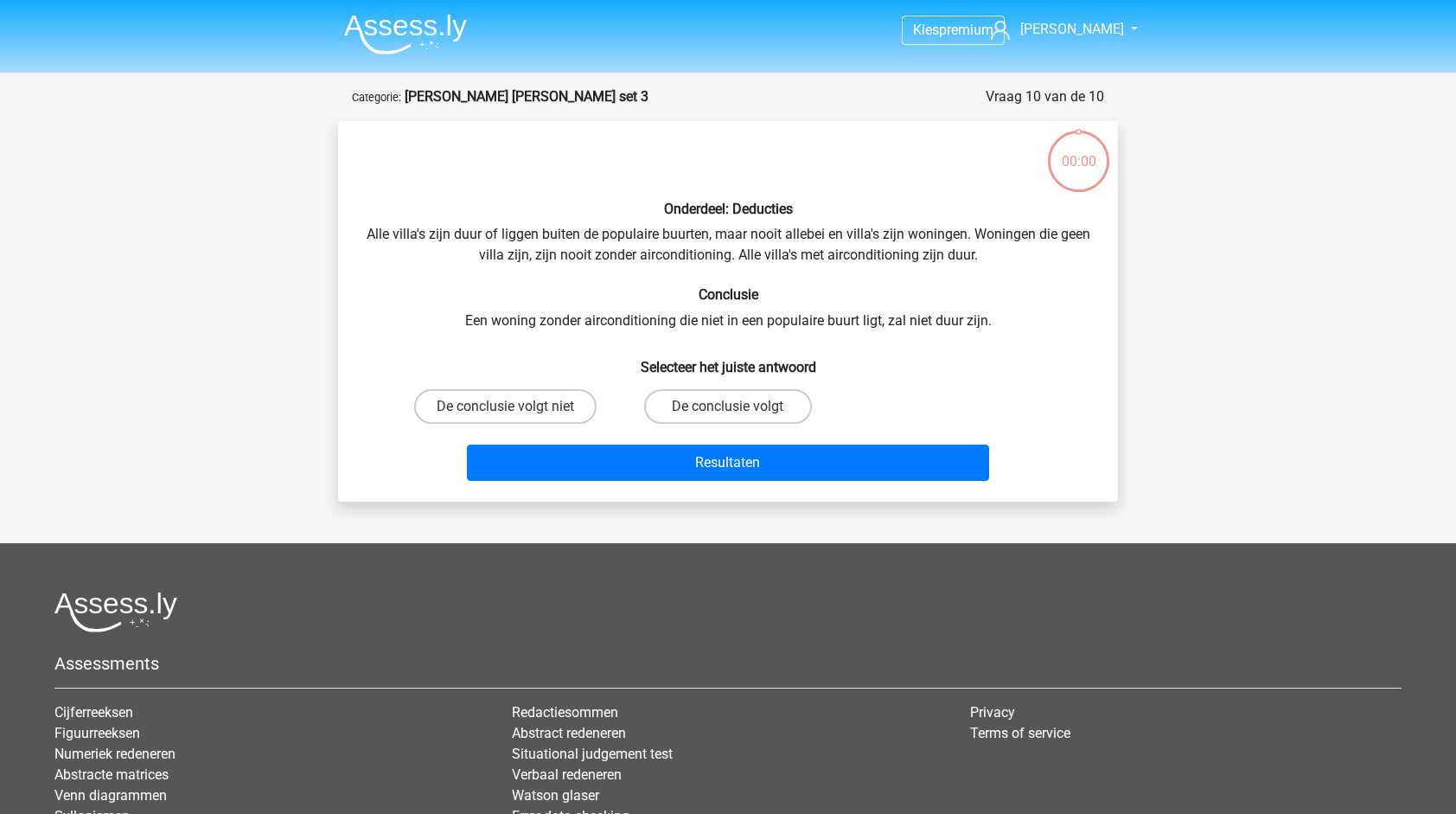
scroll to position [86, 0]
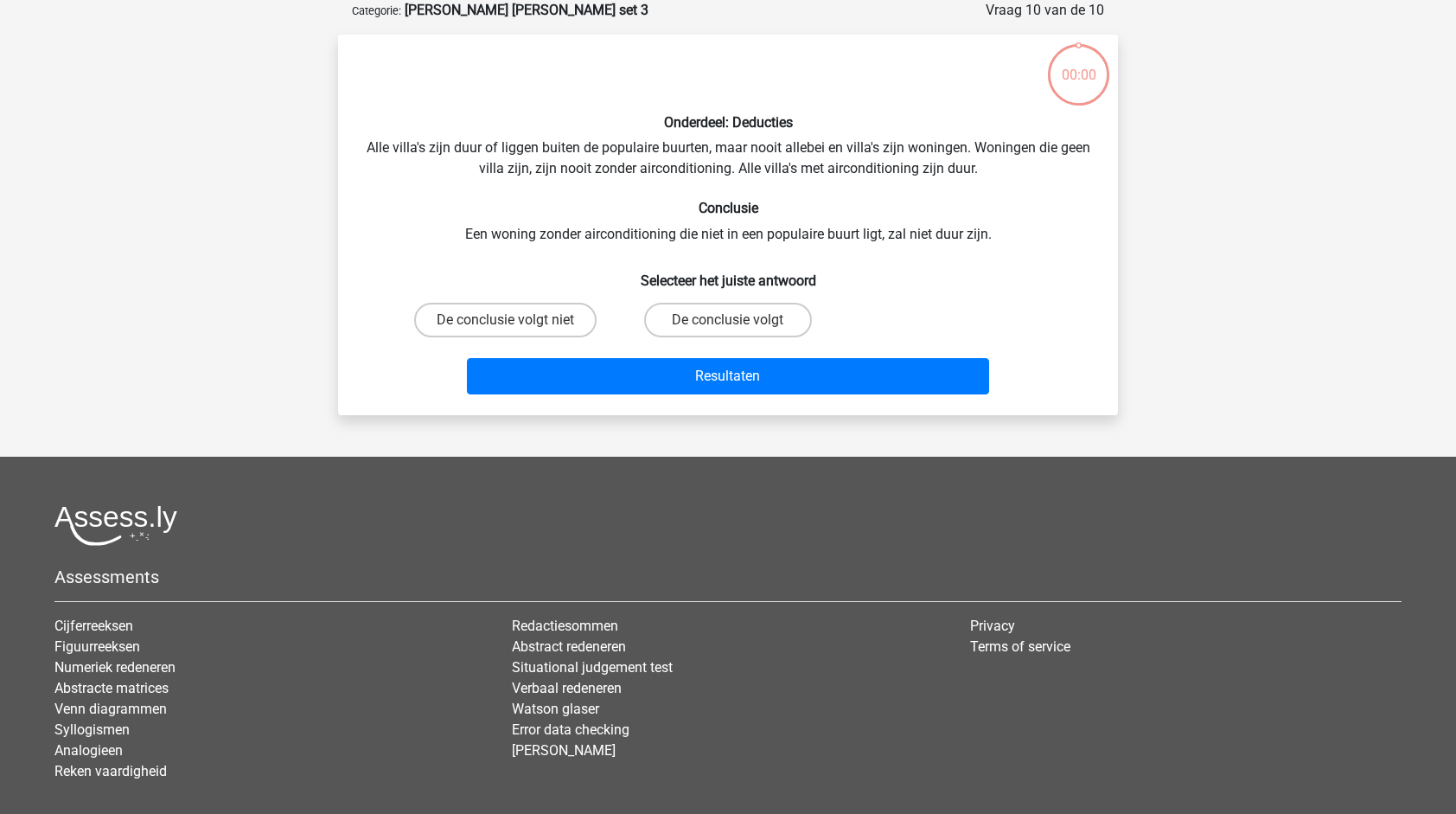
click at [733, 320] on input "De conclusie volgt" at bounding box center [734, 326] width 11 height 11
radio input "true"
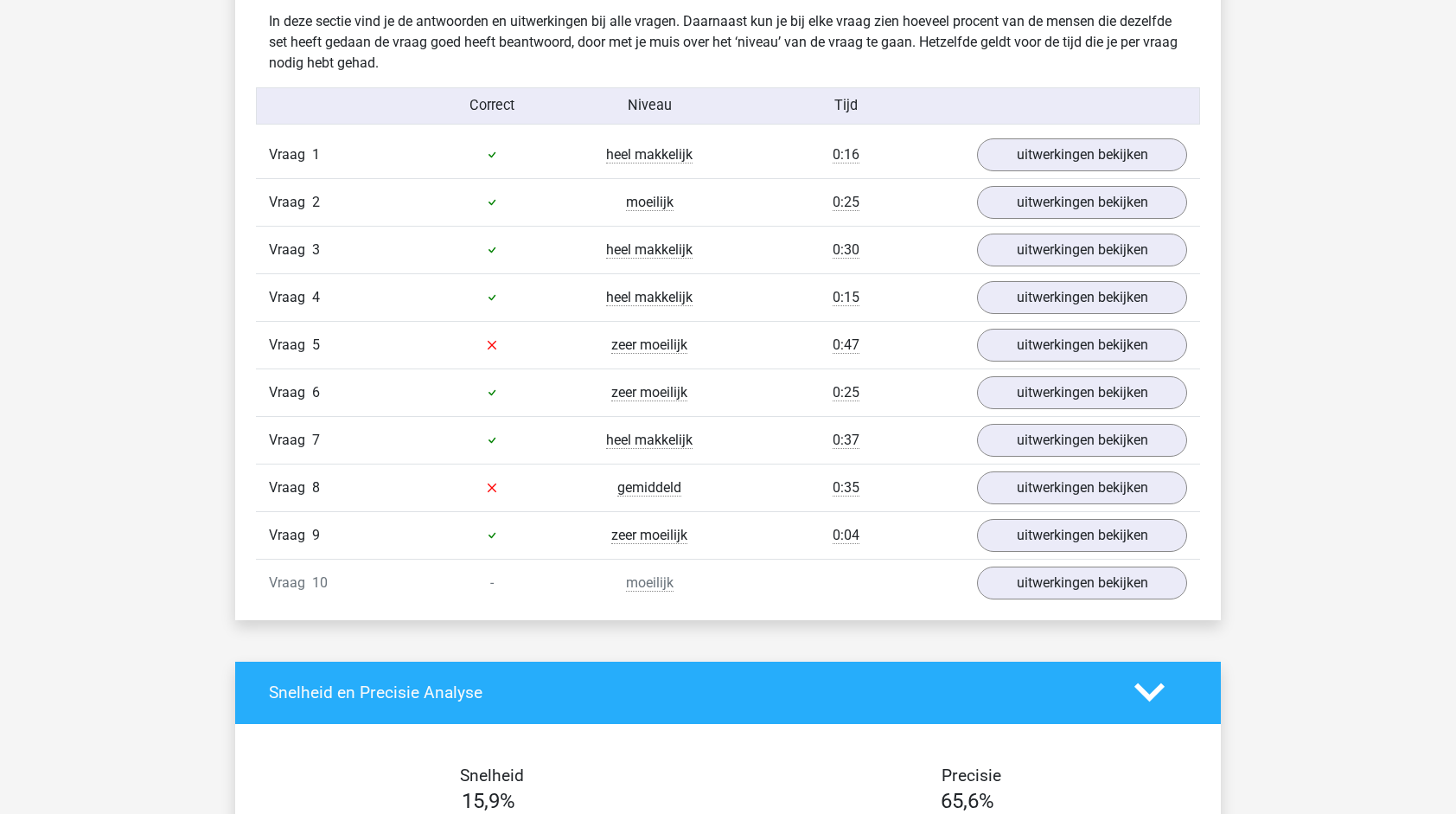
scroll to position [1383, 0]
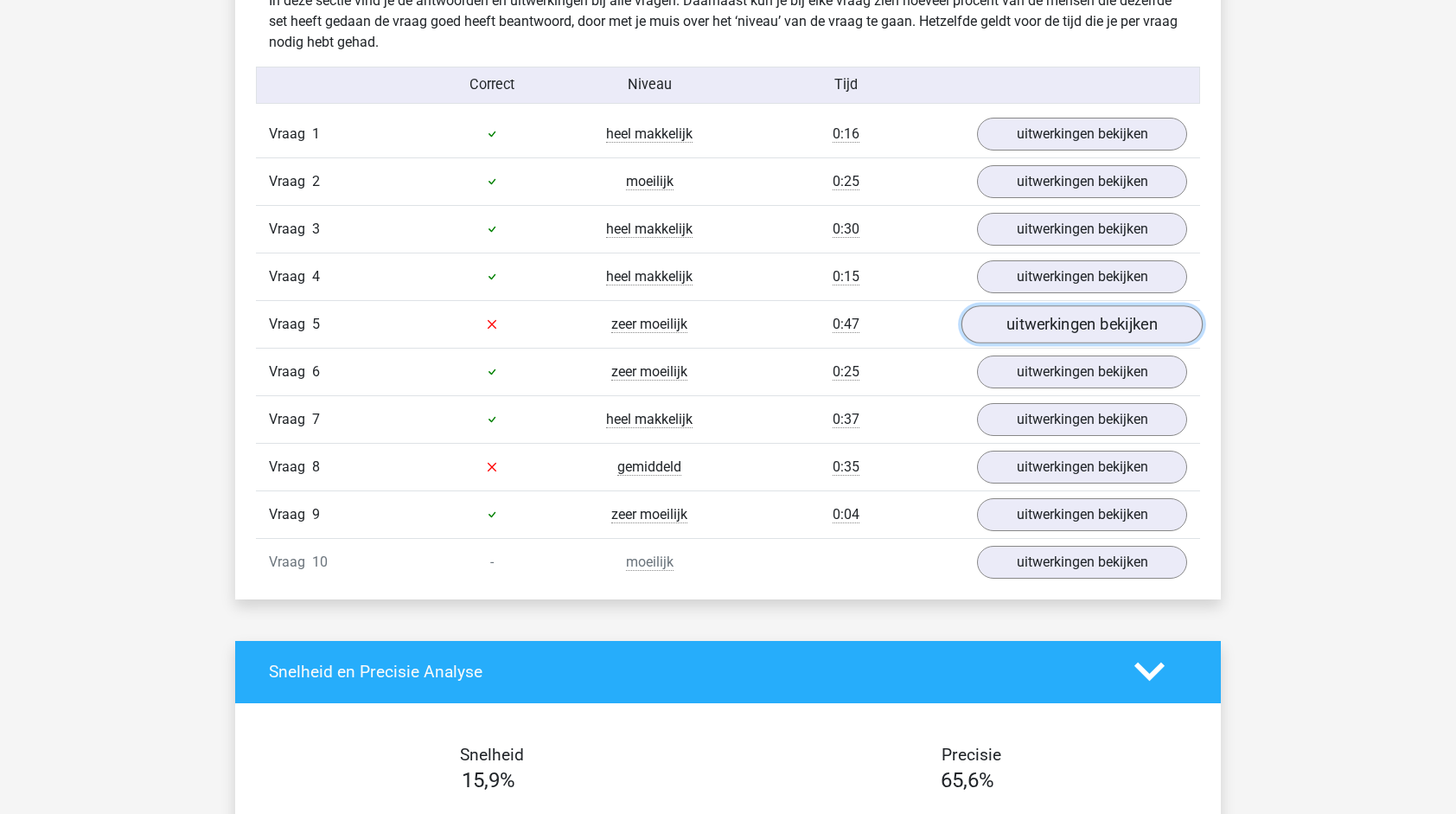
click at [1061, 326] on link "uitwerkingen bekijken" at bounding box center [1081, 325] width 241 height 38
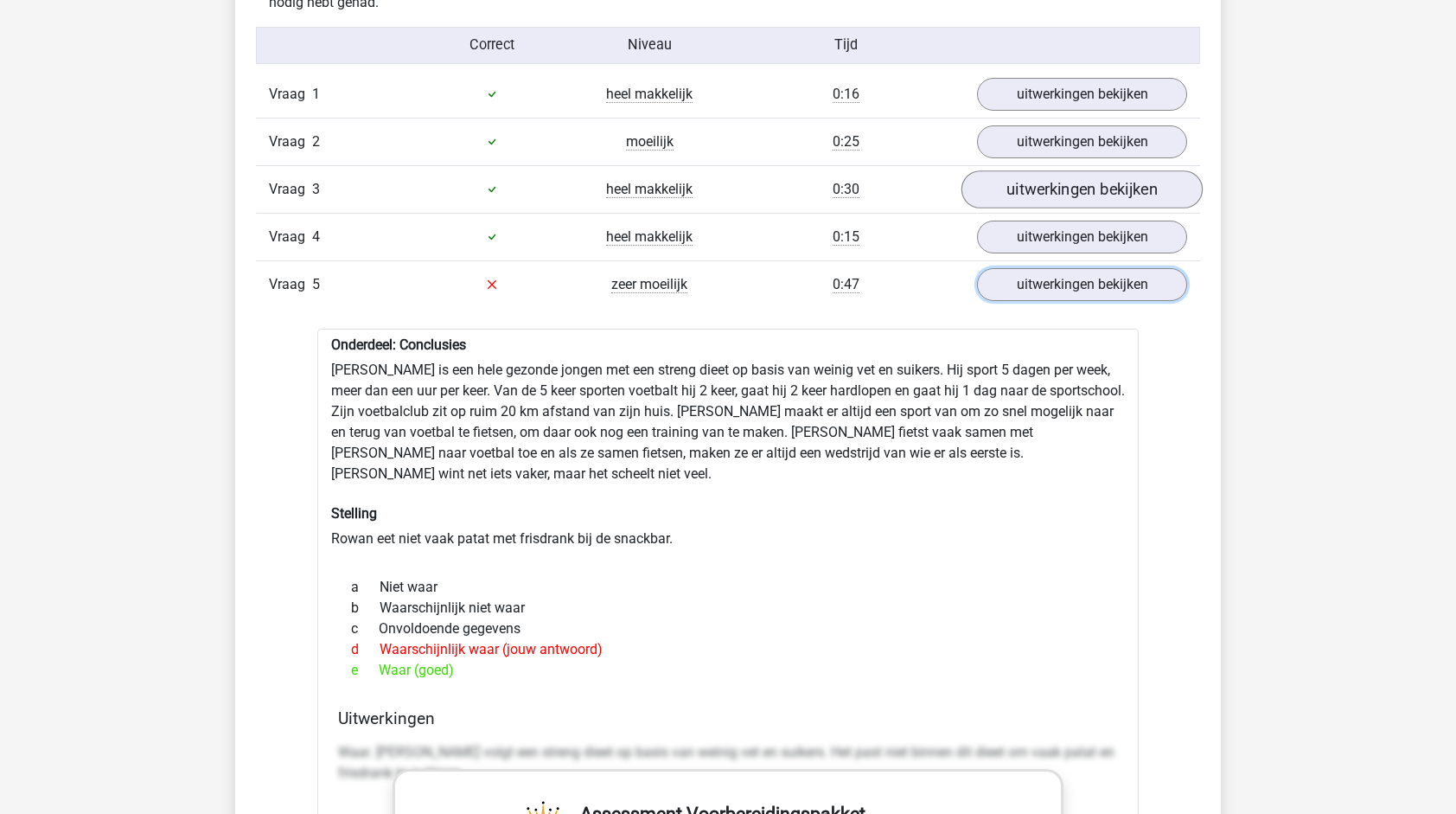
scroll to position [1297, 0]
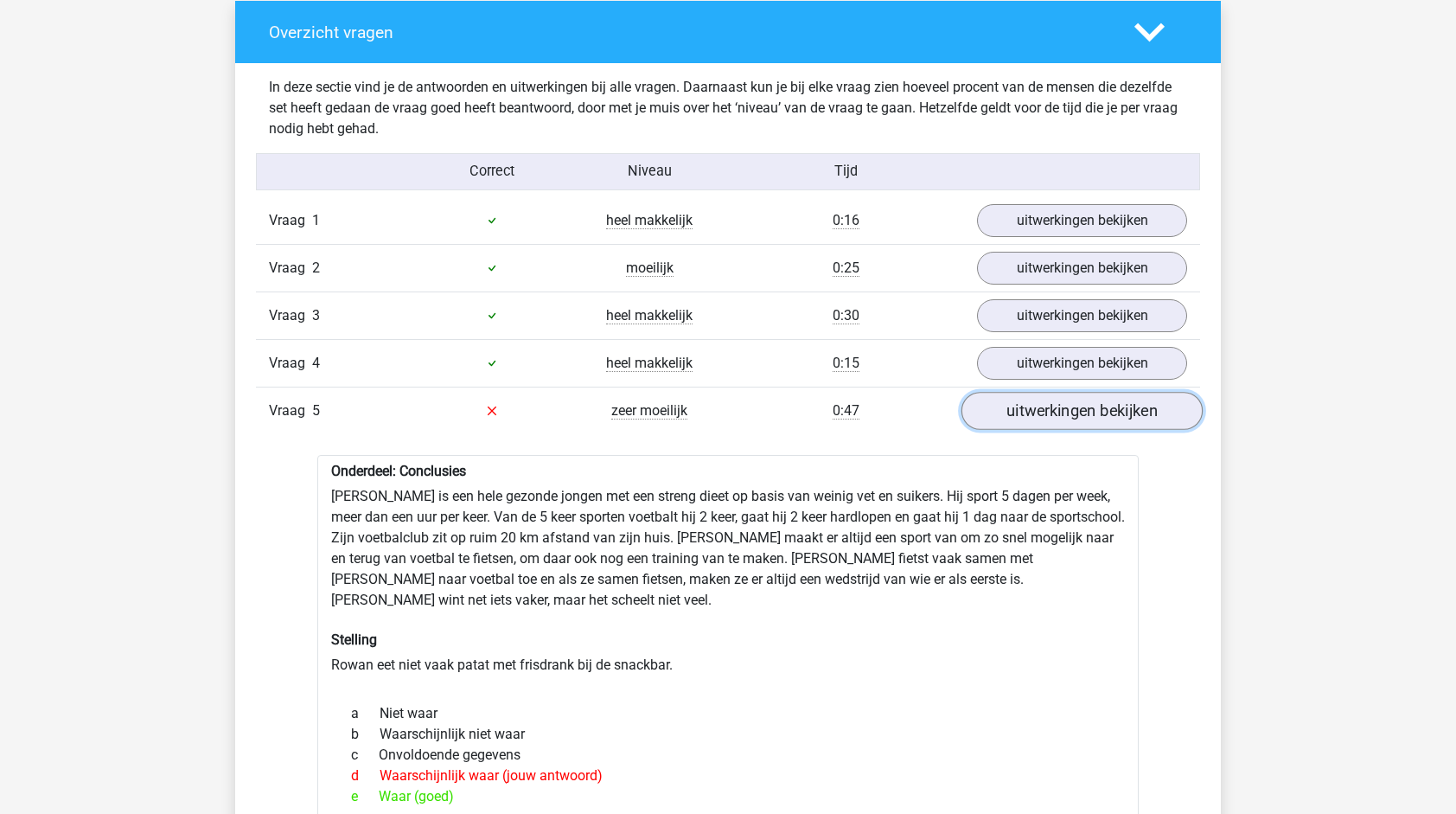
click at [1079, 398] on link "uitwerkingen bekijken" at bounding box center [1081, 411] width 241 height 38
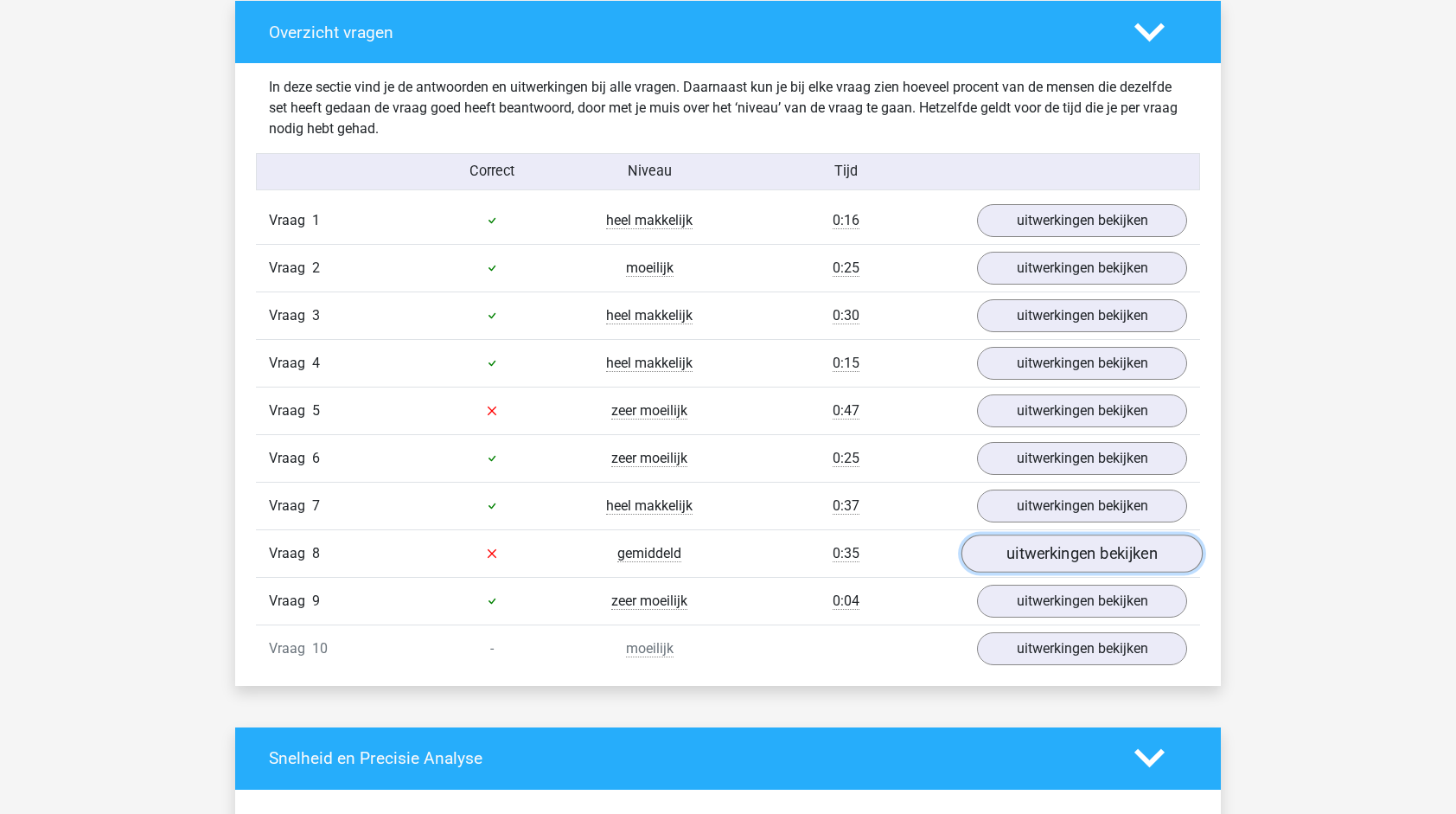
click at [1041, 546] on link "uitwerkingen bekijken" at bounding box center [1081, 554] width 241 height 38
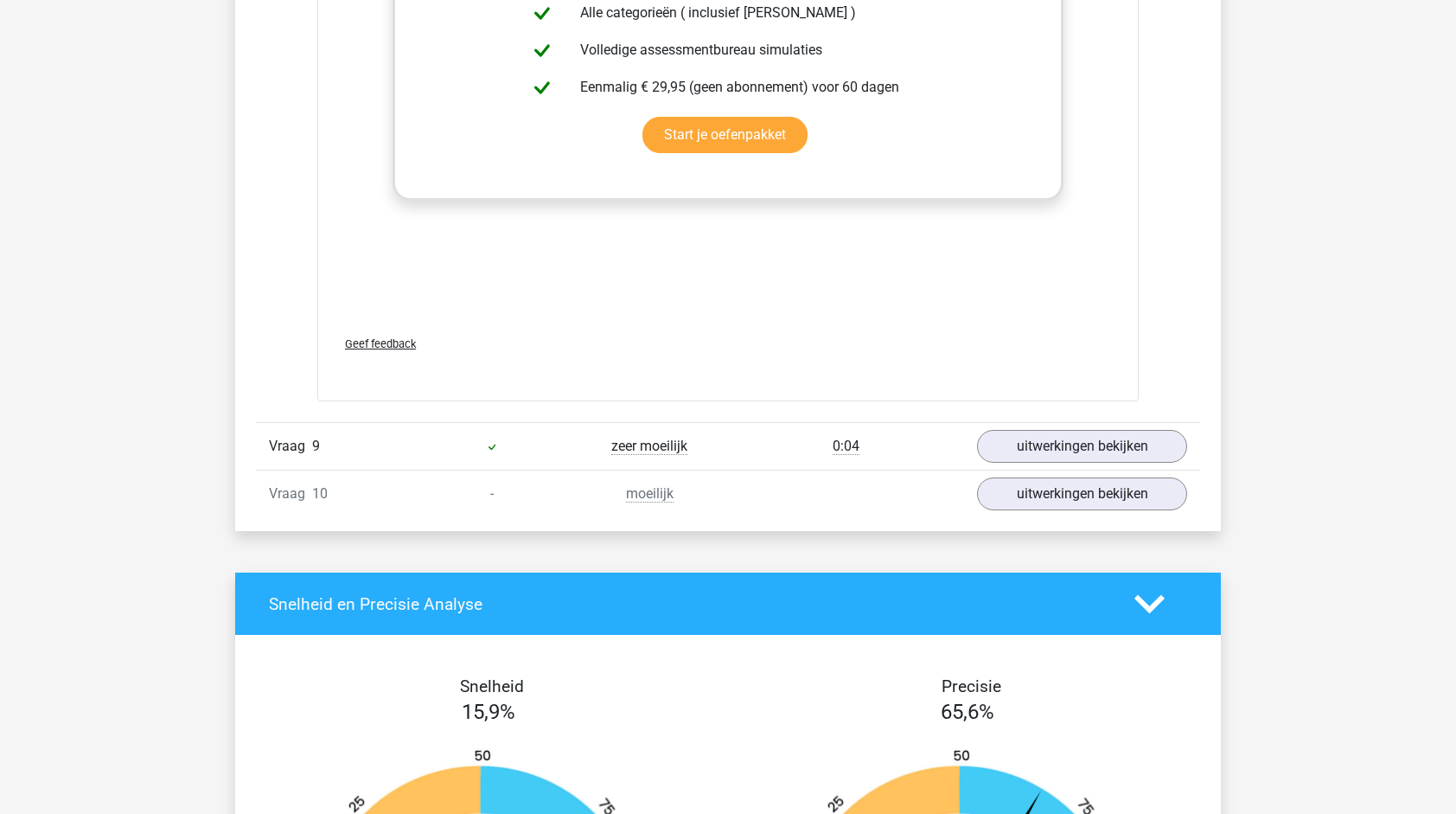
scroll to position [2422, 0]
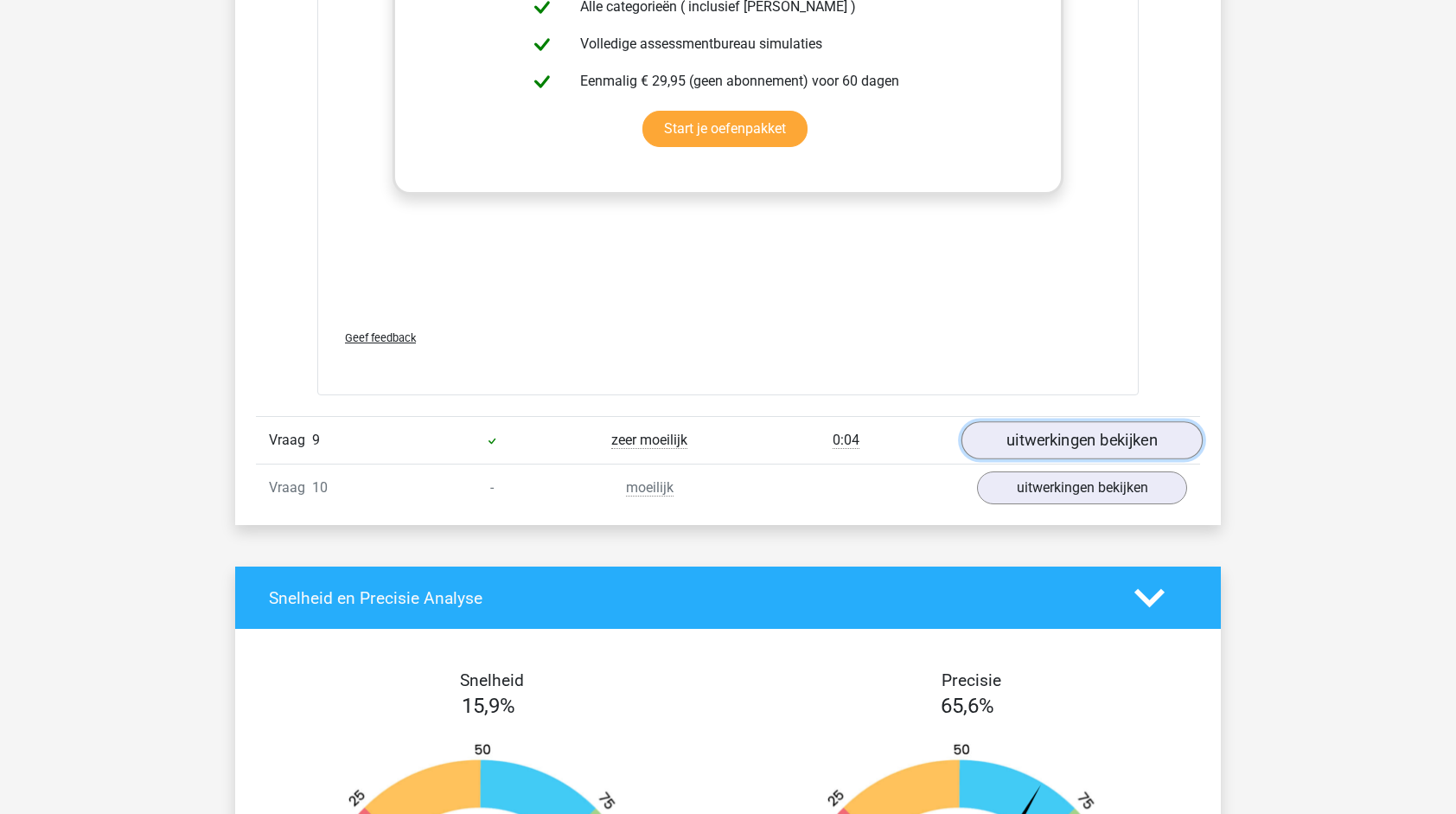
click at [1025, 432] on link "uitwerkingen bekijken" at bounding box center [1081, 440] width 241 height 38
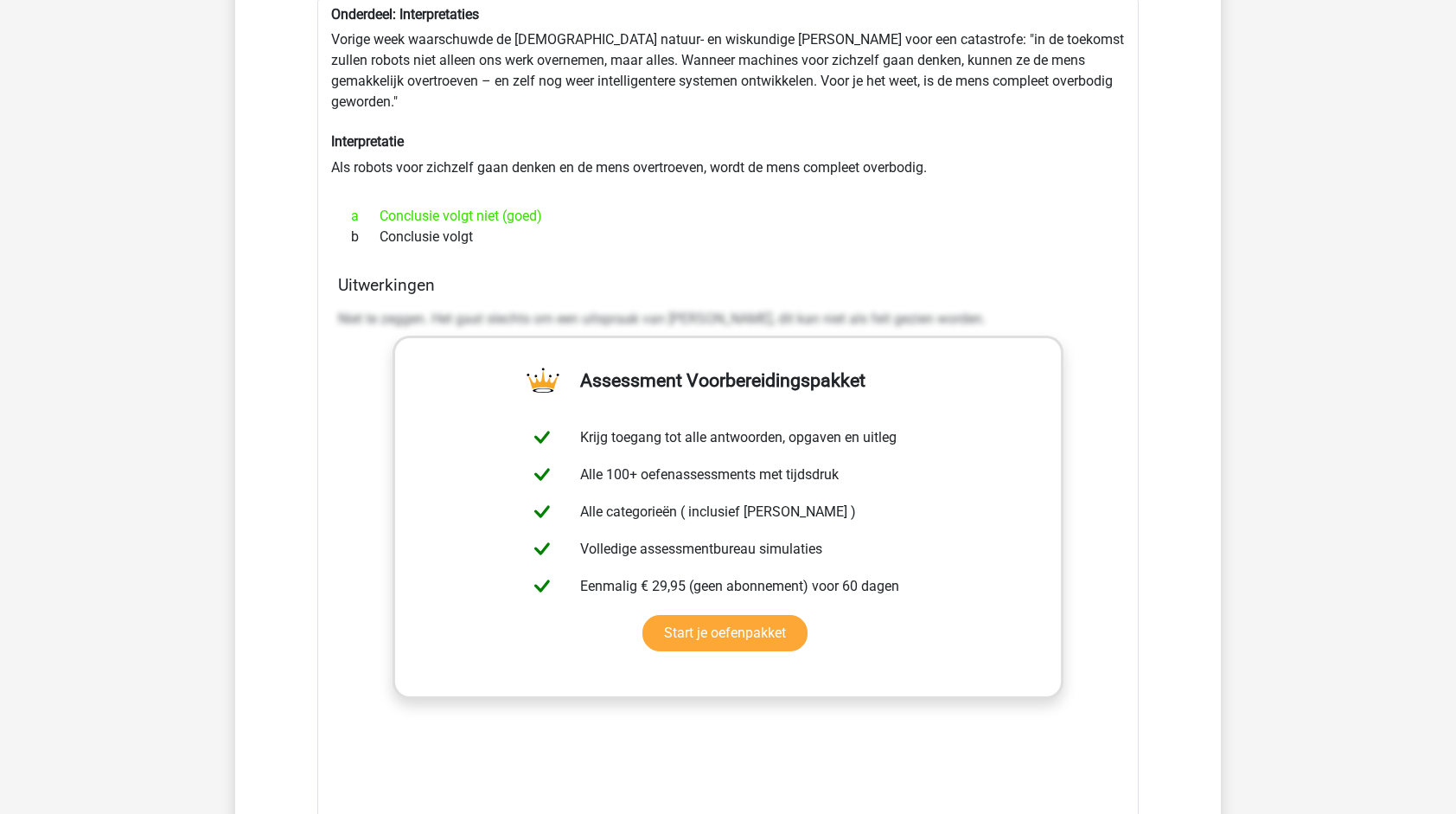
scroll to position [3200, 0]
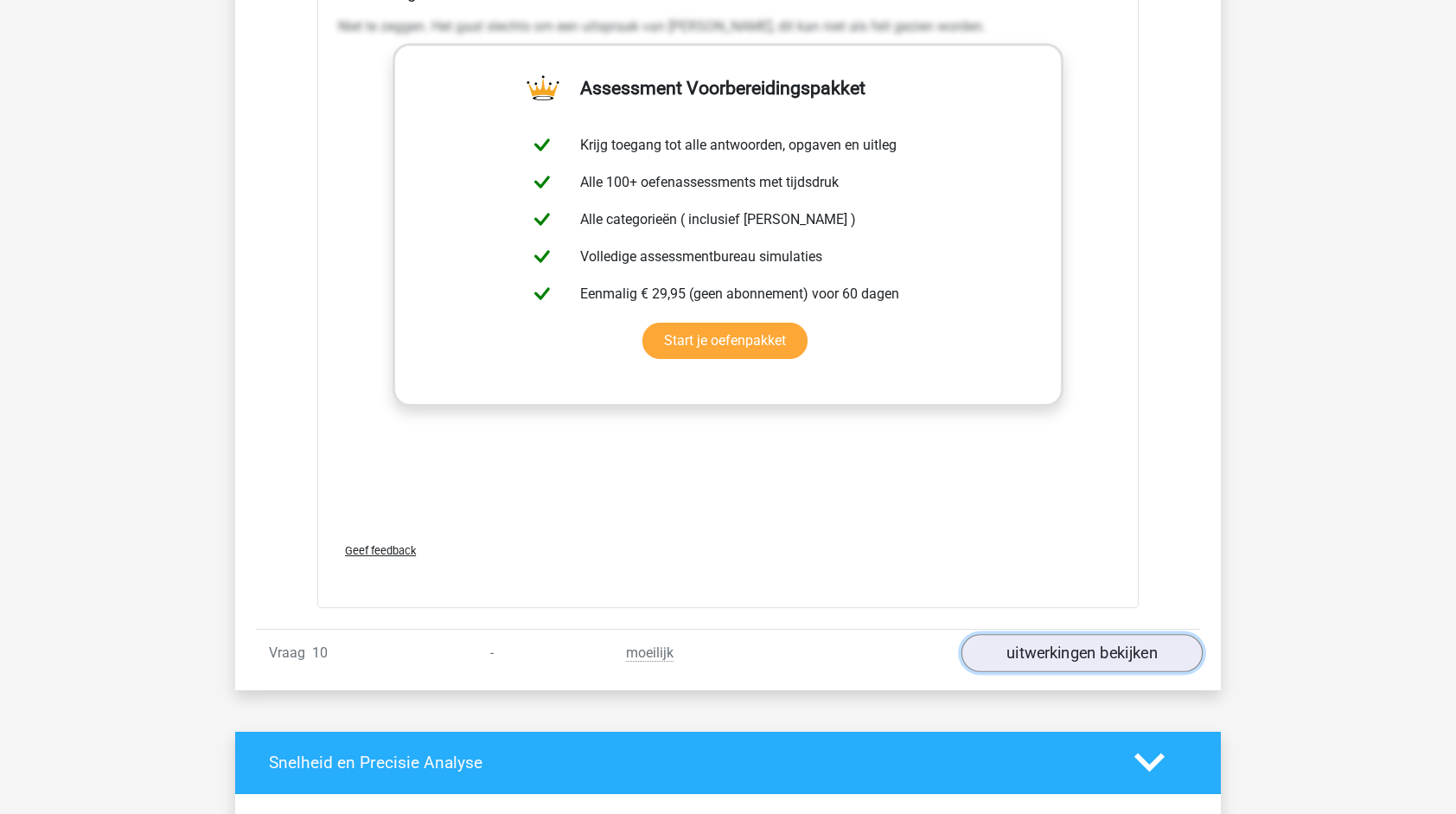
click at [1031, 634] on link "uitwerkingen bekijken" at bounding box center [1081, 653] width 241 height 38
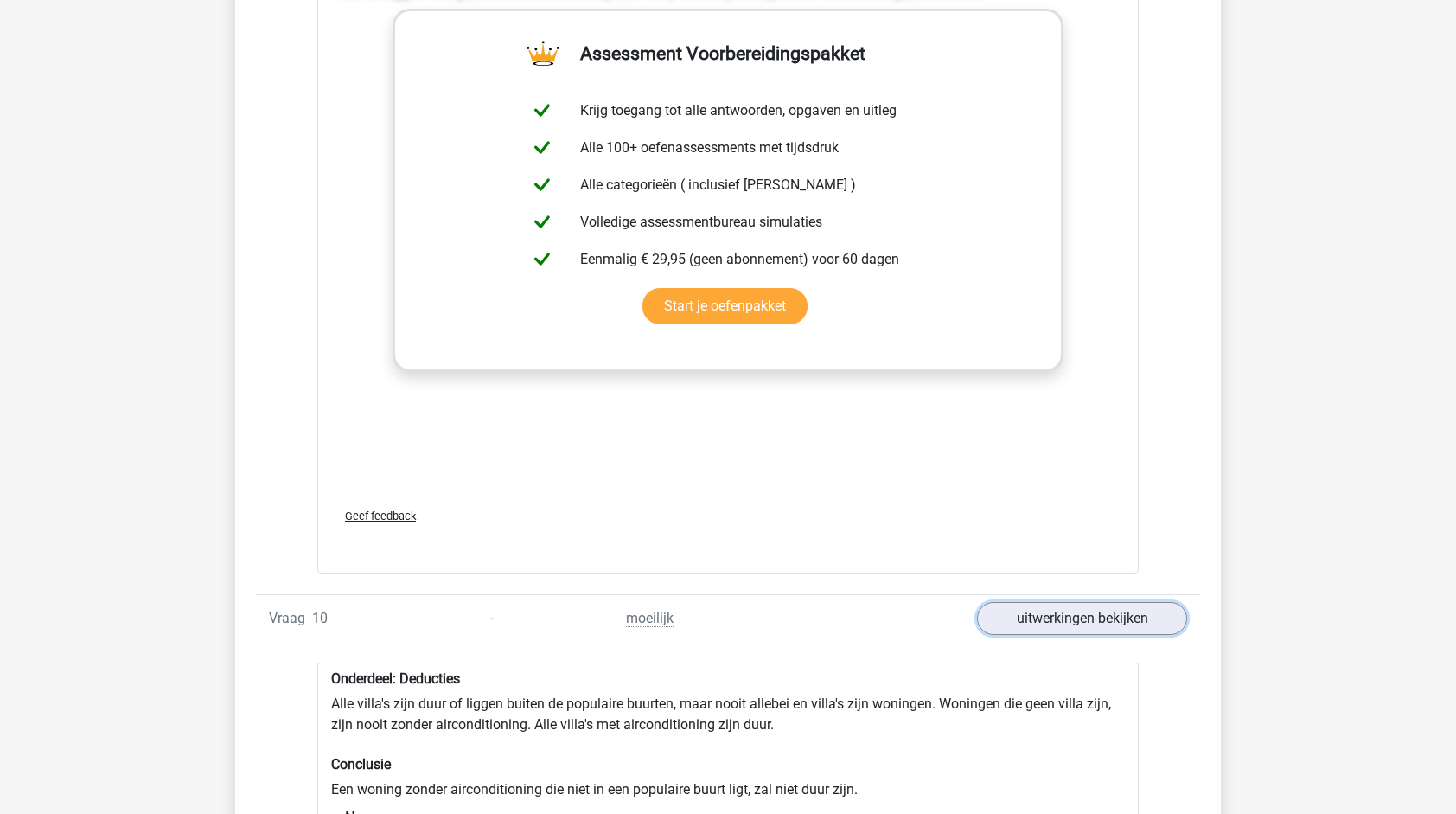
scroll to position [3244, 0]
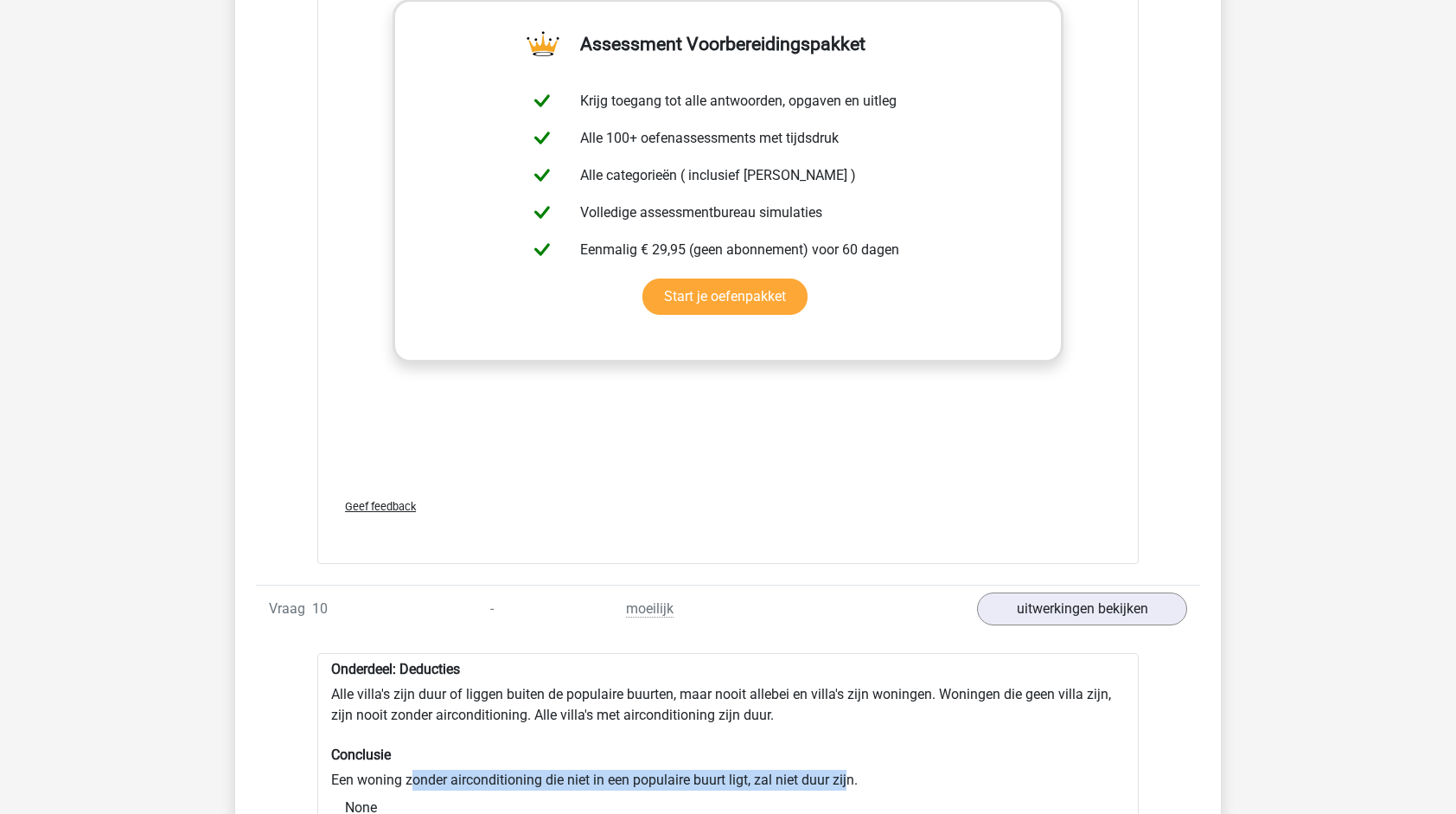
drag, startPoint x: 409, startPoint y: 748, endPoint x: 848, endPoint y: 749, distance: 439.0
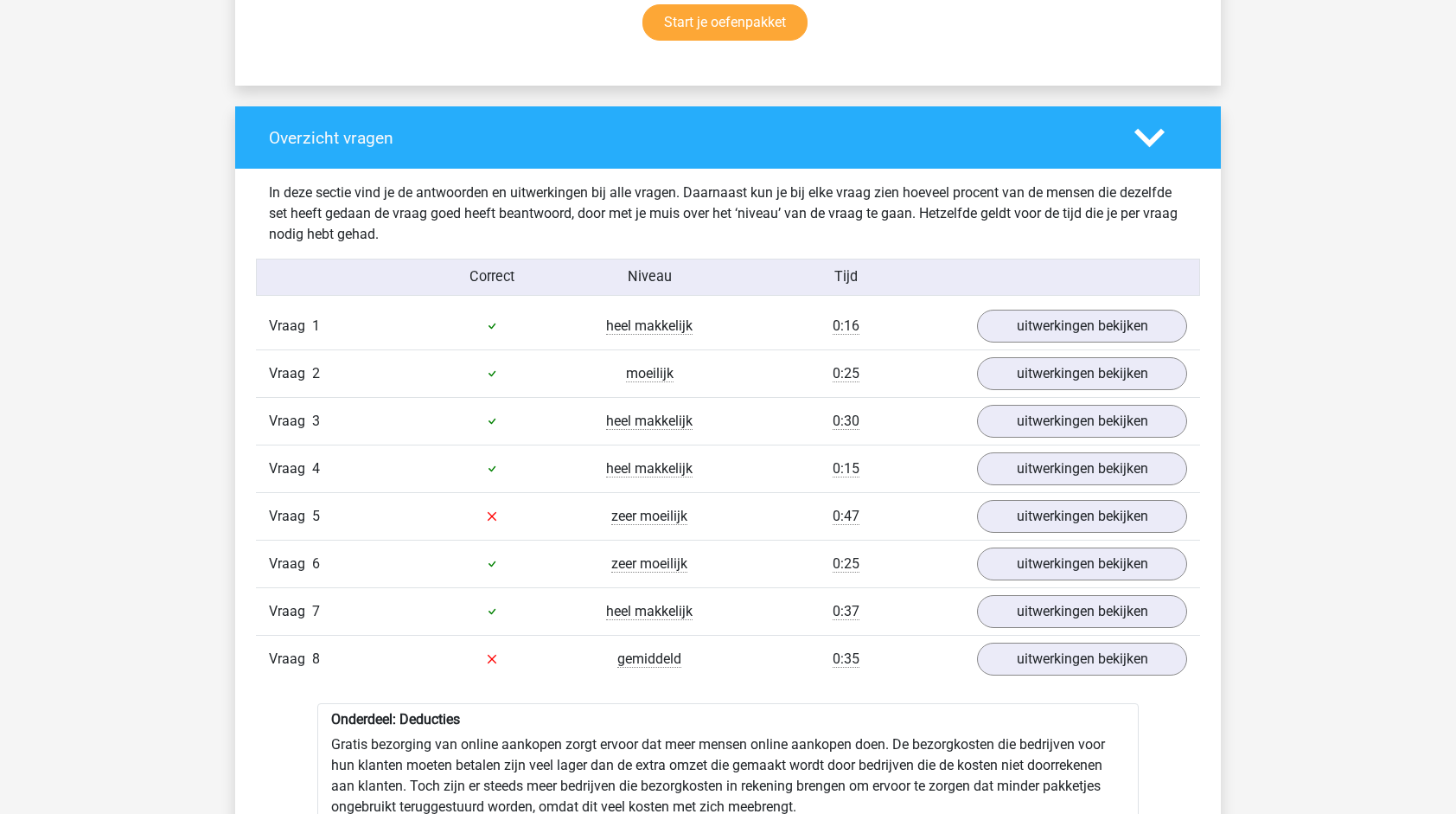
scroll to position [1169, 0]
